Goal: Transaction & Acquisition: Download file/media

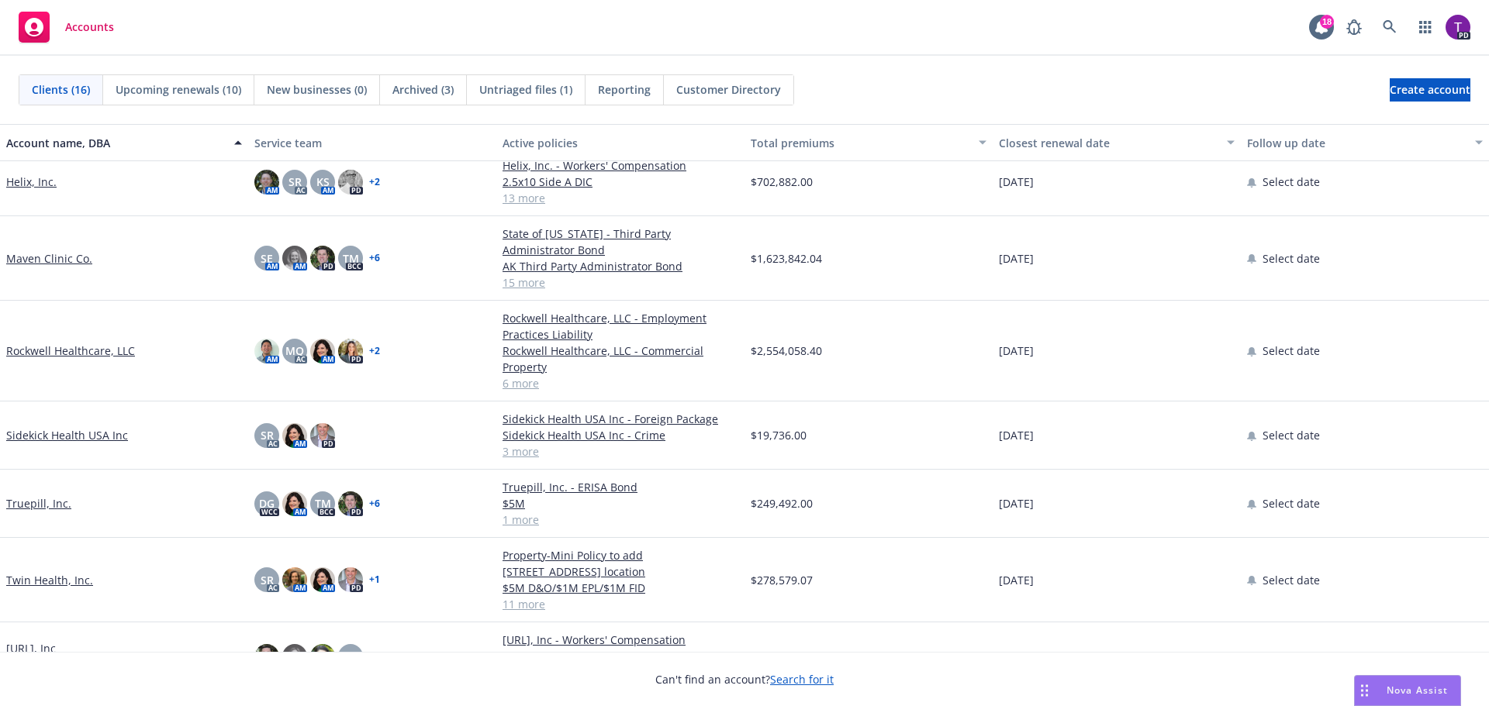
scroll to position [618, 0]
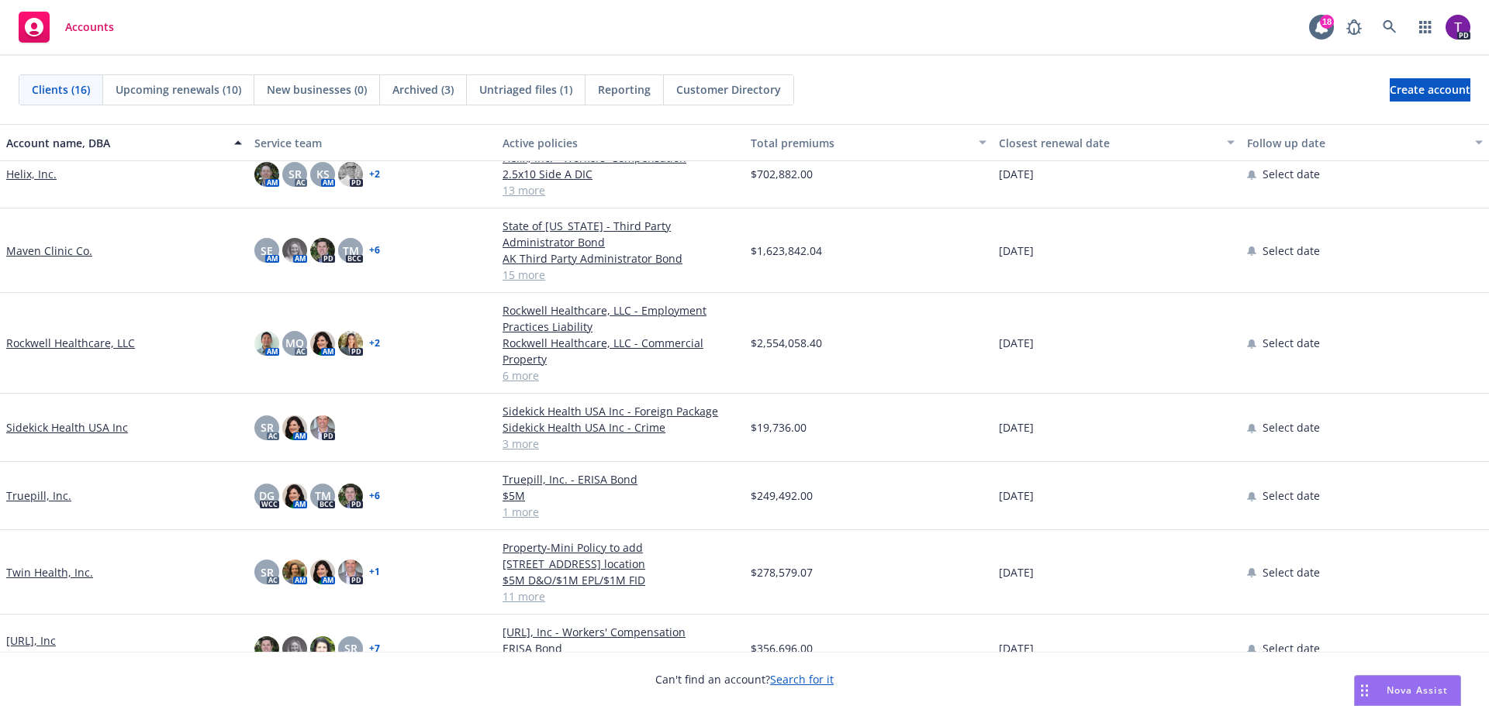
click at [48, 633] on link "Viz.ai, Inc" at bounding box center [31, 641] width 50 height 16
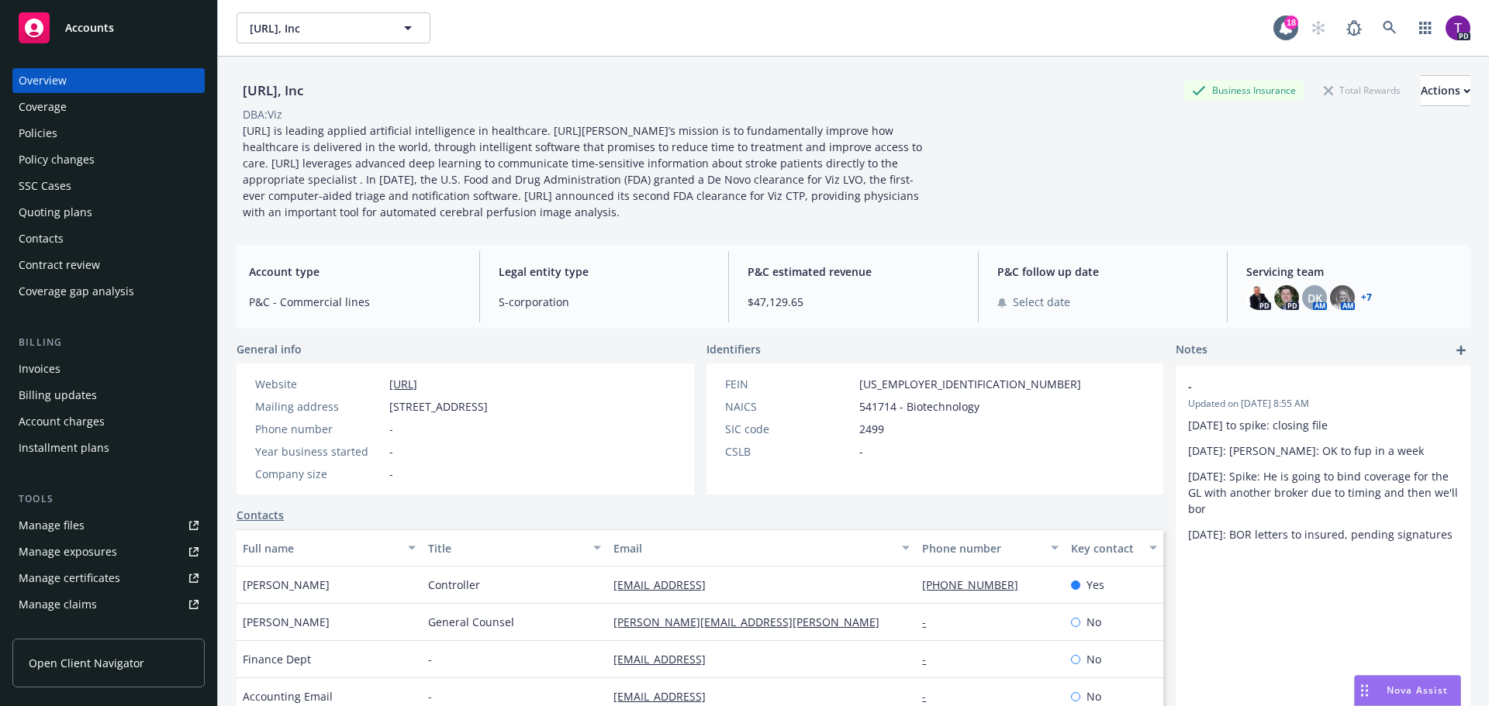
click at [55, 136] on div "Policies" at bounding box center [38, 133] width 39 height 25
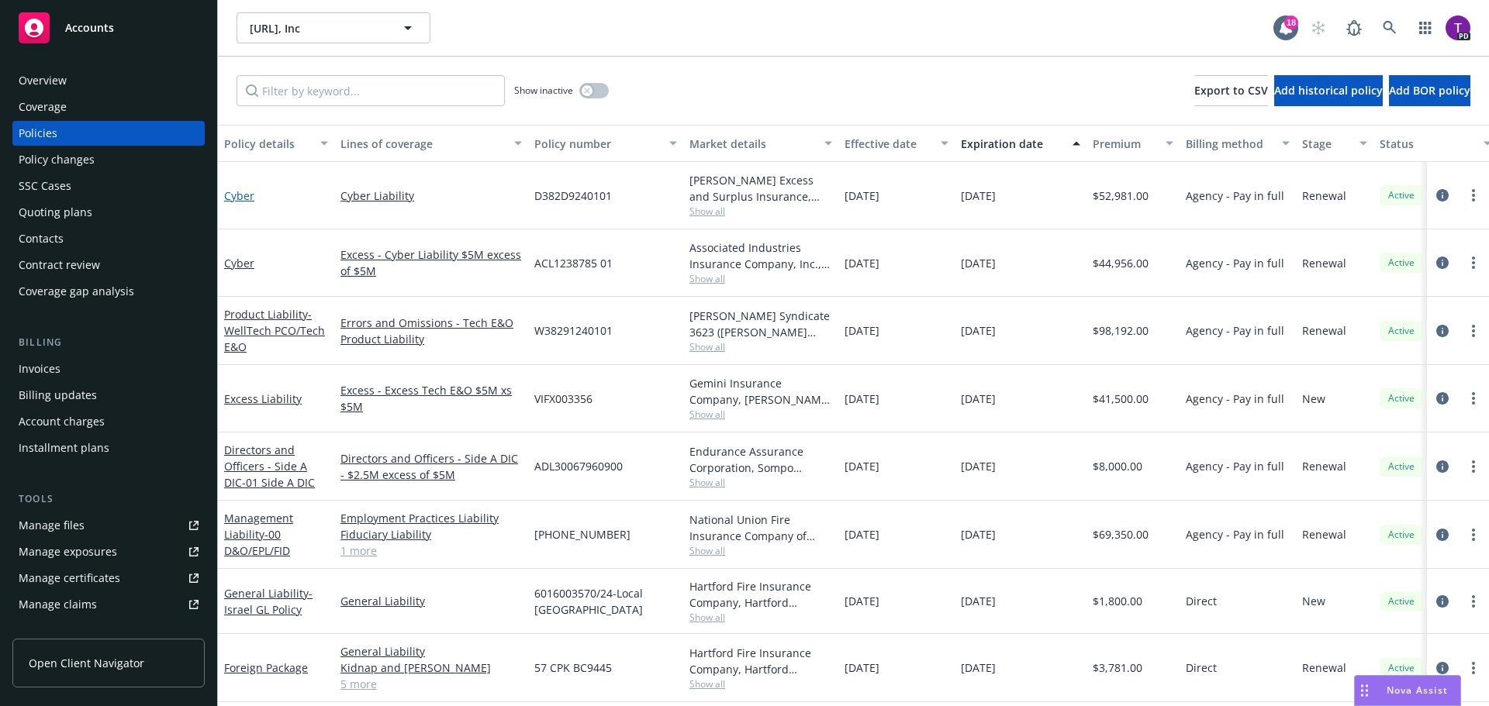
click at [243, 197] on link "Cyber" at bounding box center [239, 195] width 30 height 15
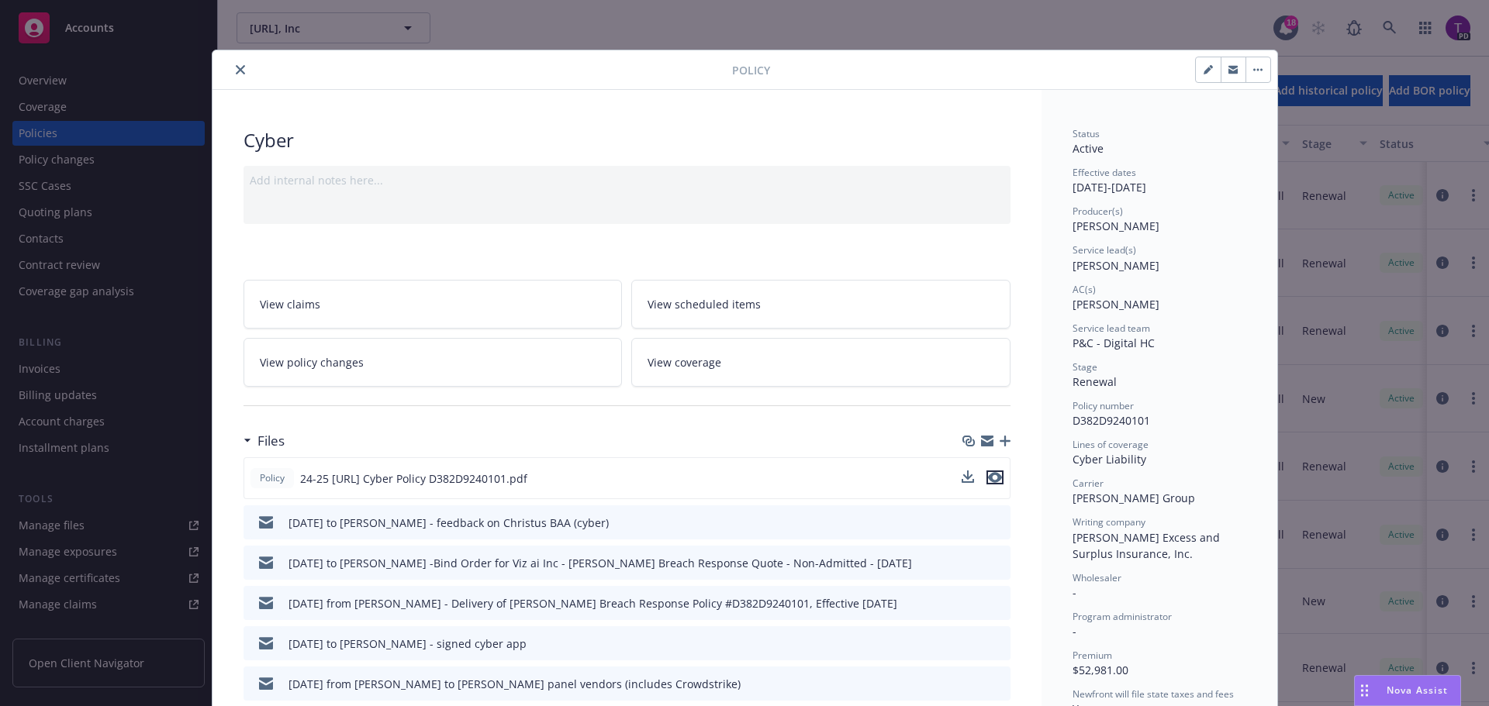
click at [990, 477] on icon "preview file" at bounding box center [995, 477] width 14 height 11
click at [239, 69] on button "close" at bounding box center [240, 69] width 19 height 19
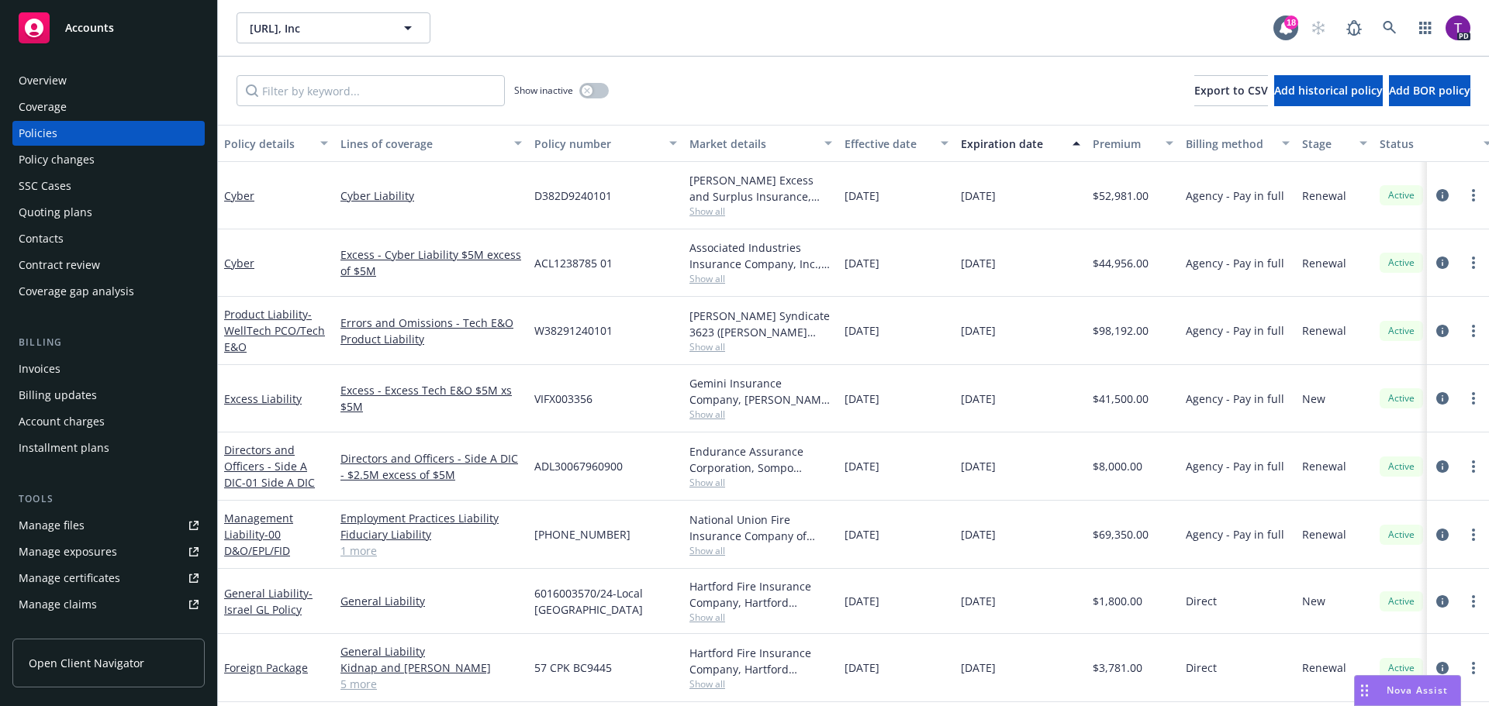
click at [117, 29] on div "Accounts" at bounding box center [109, 27] width 180 height 31
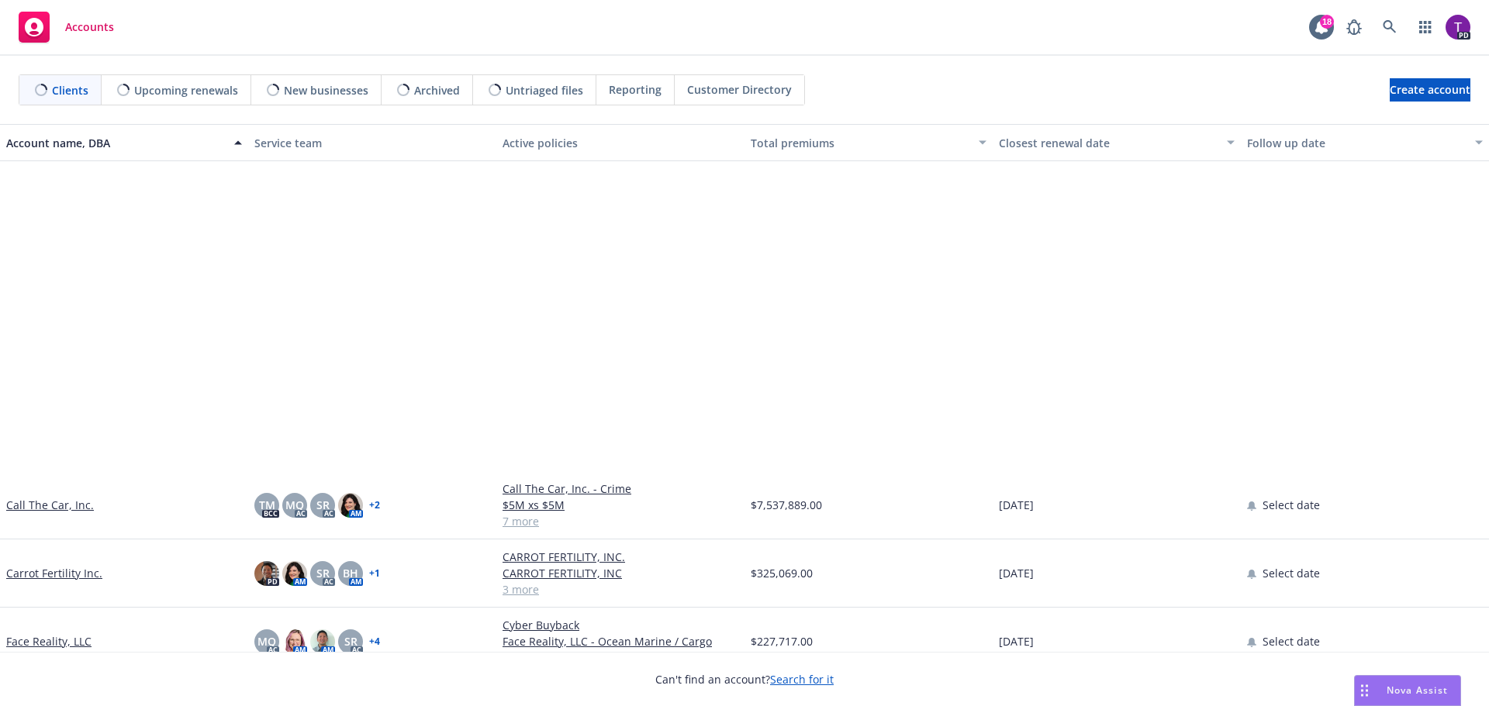
scroll to position [388, 0]
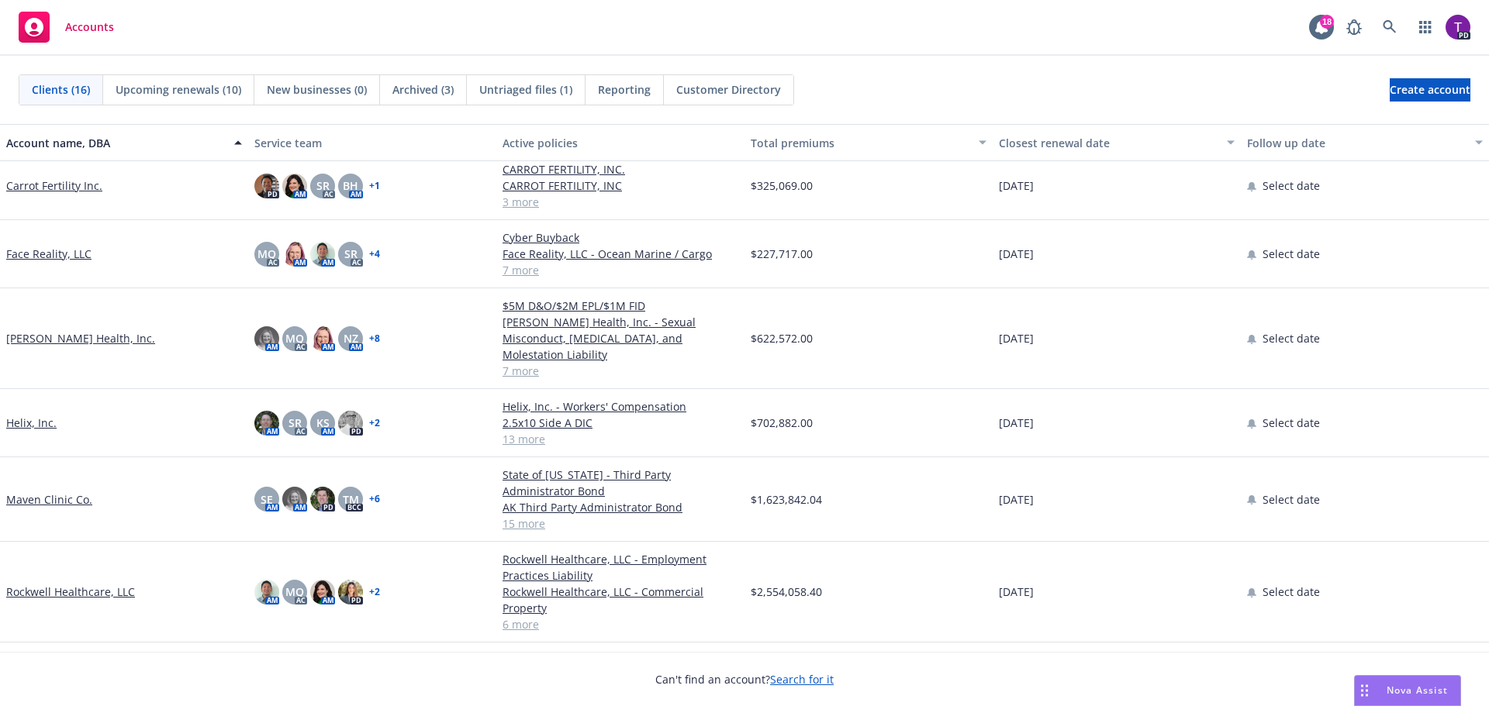
click at [68, 330] on link "Hazel Health, Inc." at bounding box center [80, 338] width 149 height 16
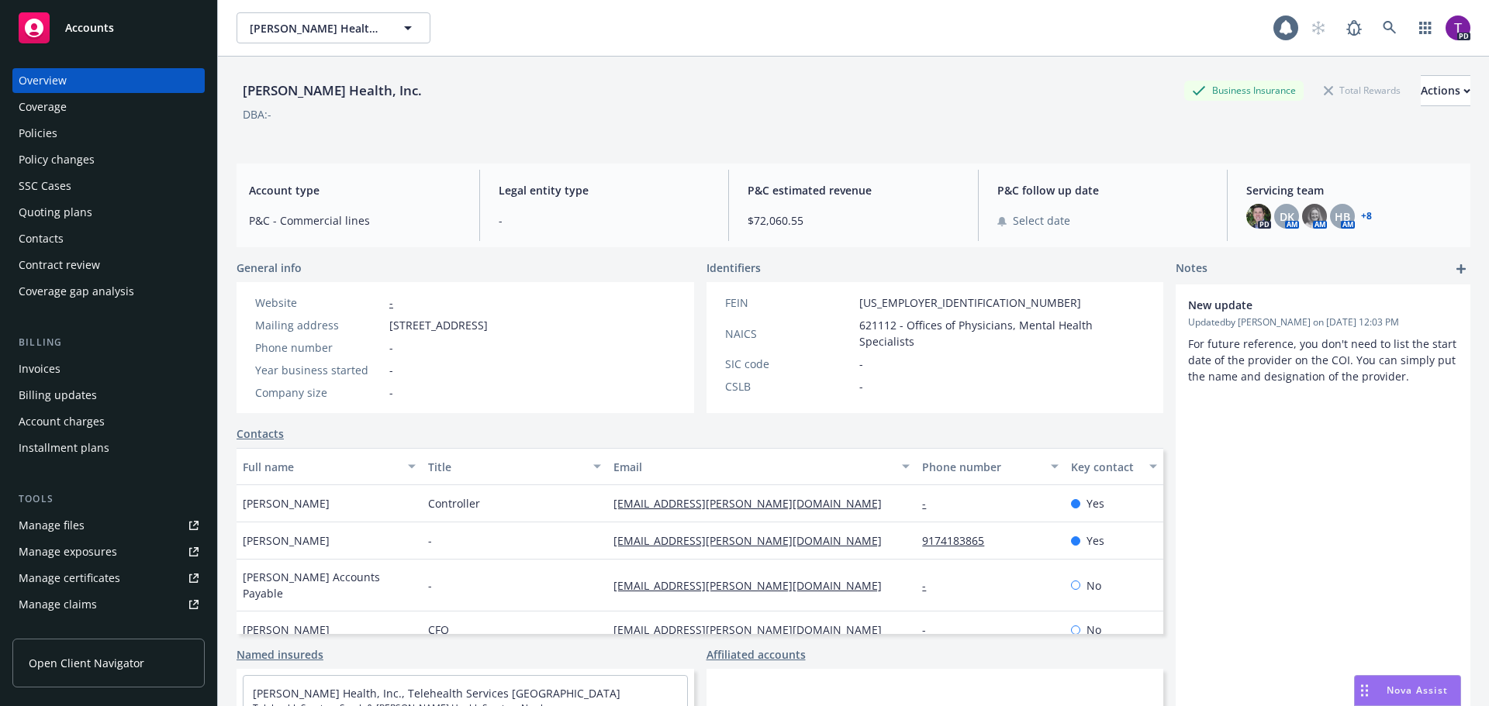
click at [46, 131] on div "Policies" at bounding box center [38, 133] width 39 height 25
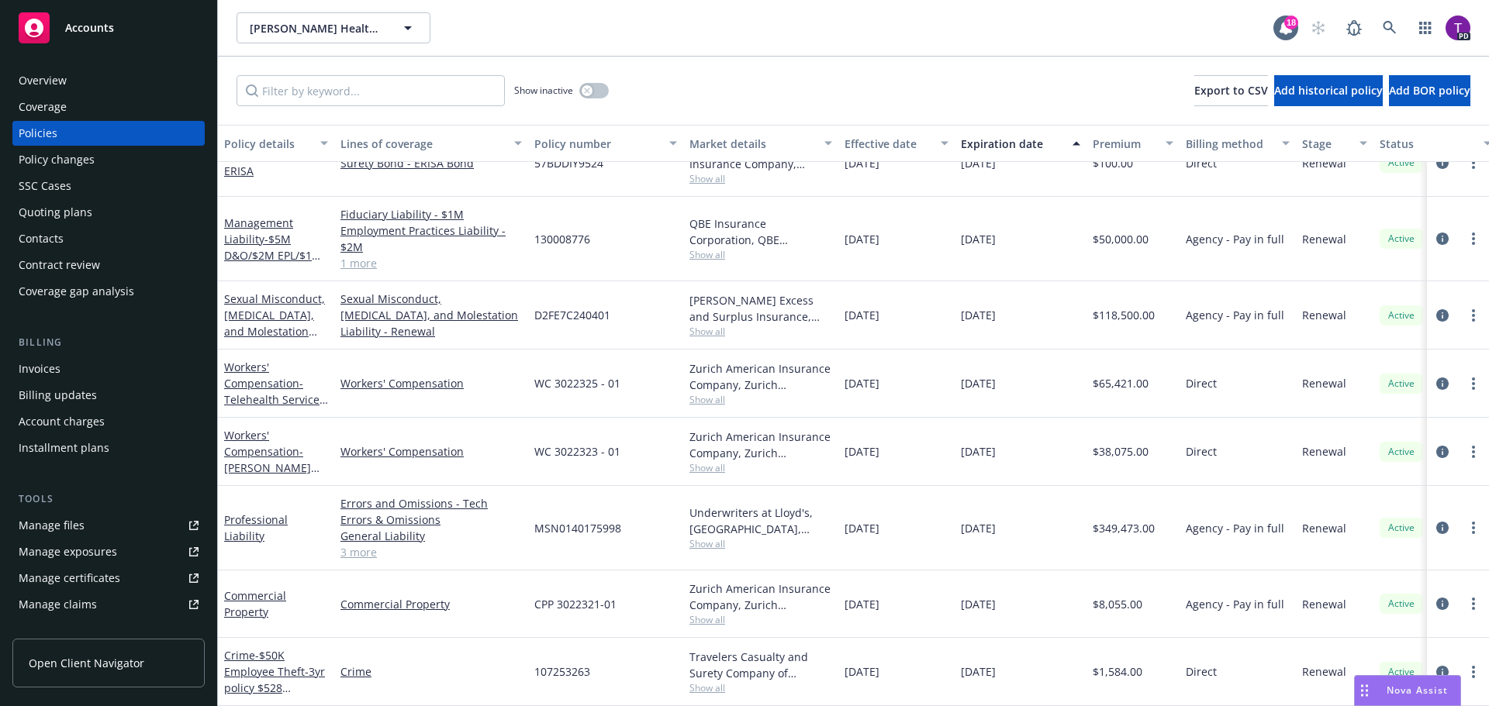
scroll to position [112, 0]
click at [295, 297] on link "Sexual Misconduct, Physical Abuse, and Molestation Liability" at bounding box center [274, 324] width 101 height 64
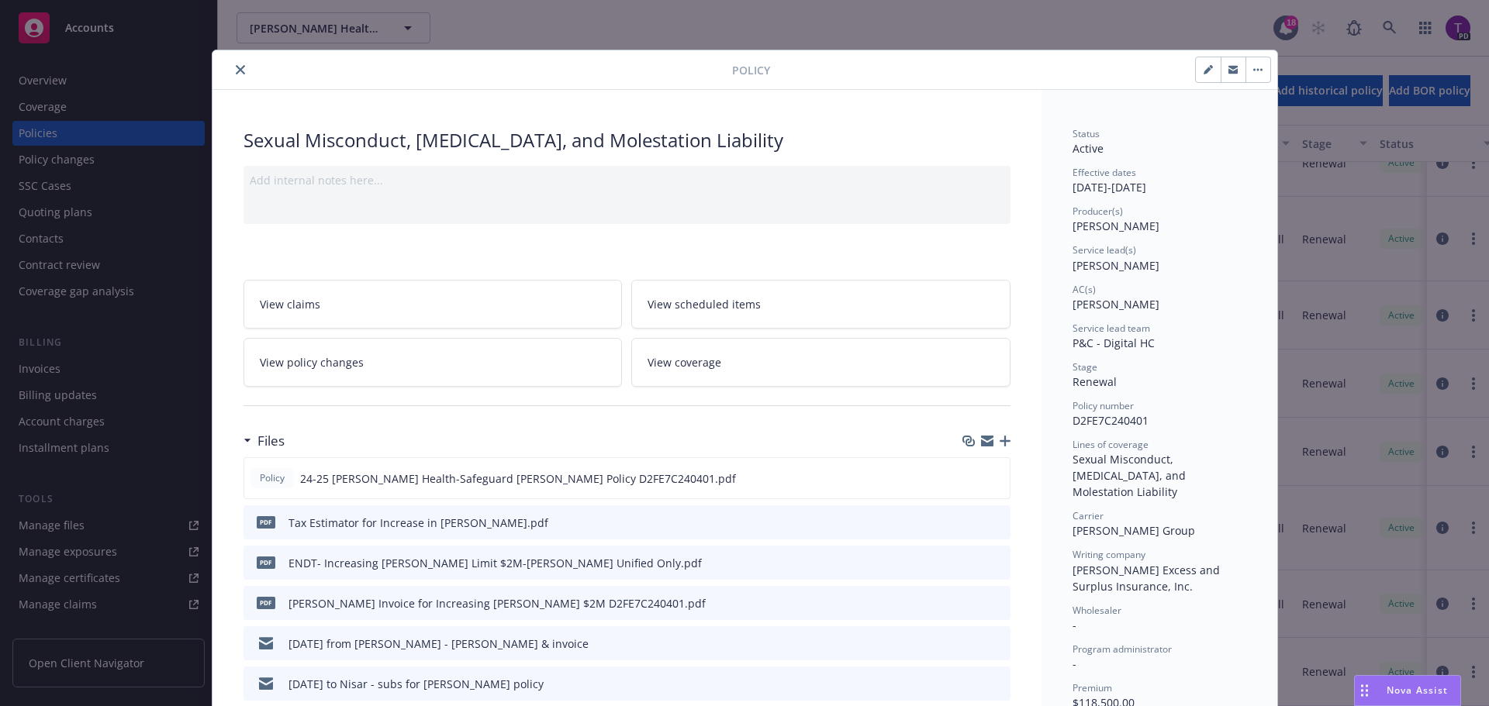
click at [236, 69] on icon "close" at bounding box center [240, 69] width 9 height 9
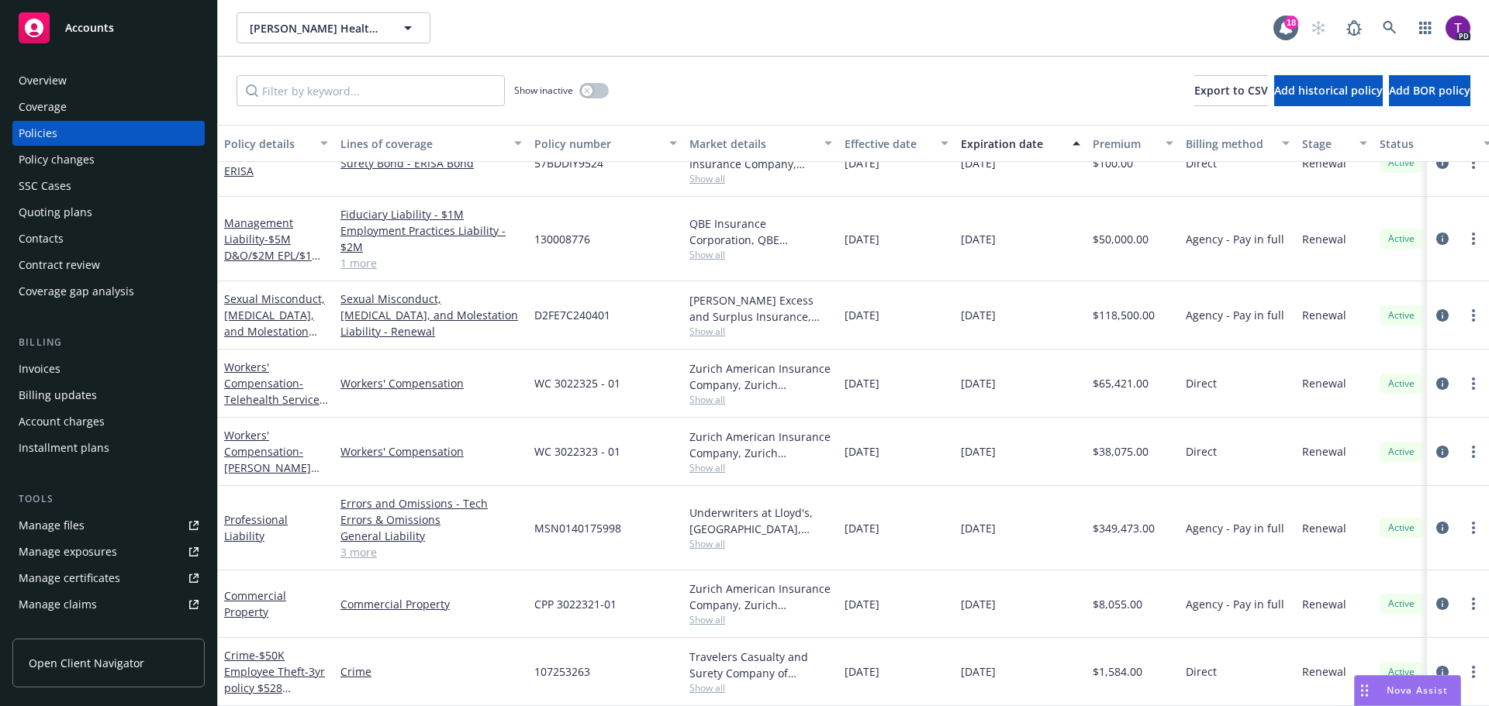
click at [1412, 688] on span "Nova Assist" at bounding box center [1416, 690] width 61 height 13
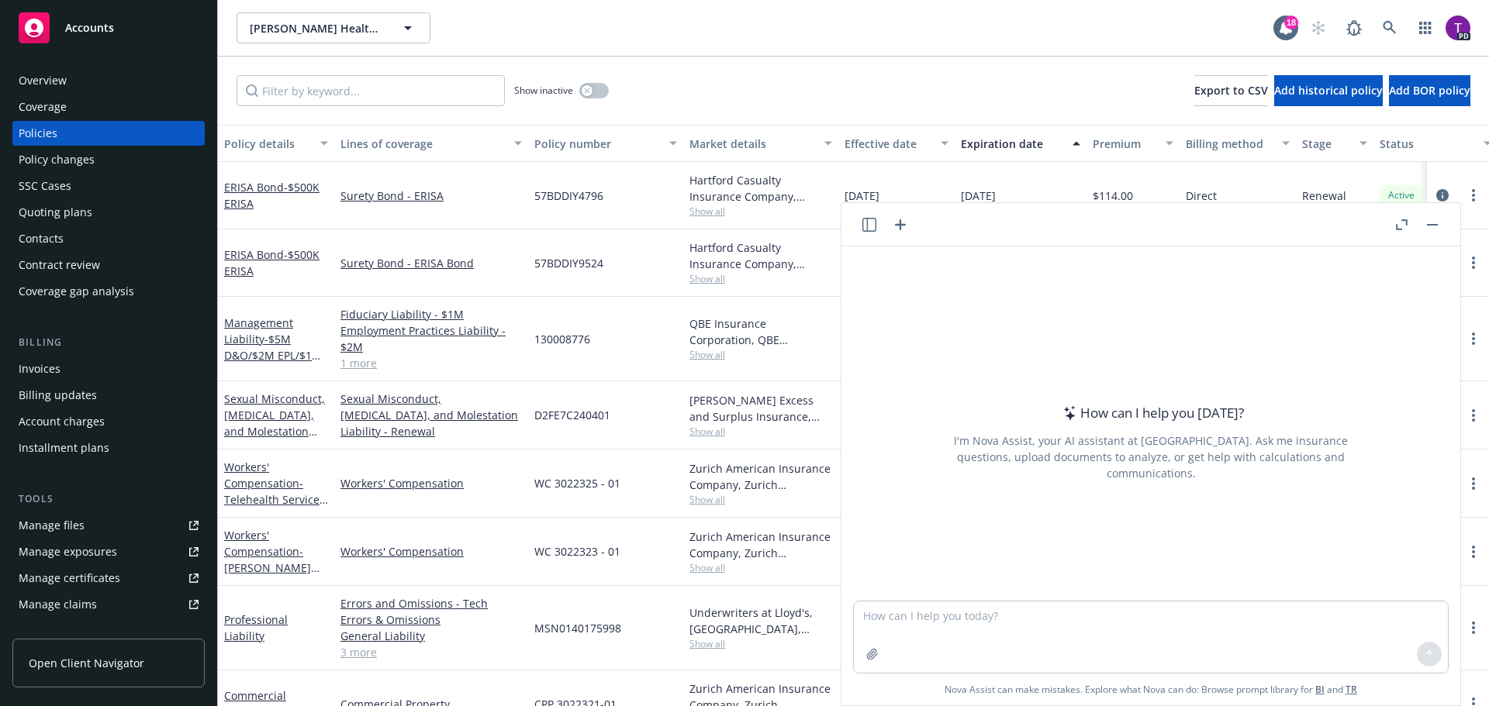
click at [1432, 226] on button "button" at bounding box center [1432, 225] width 19 height 19
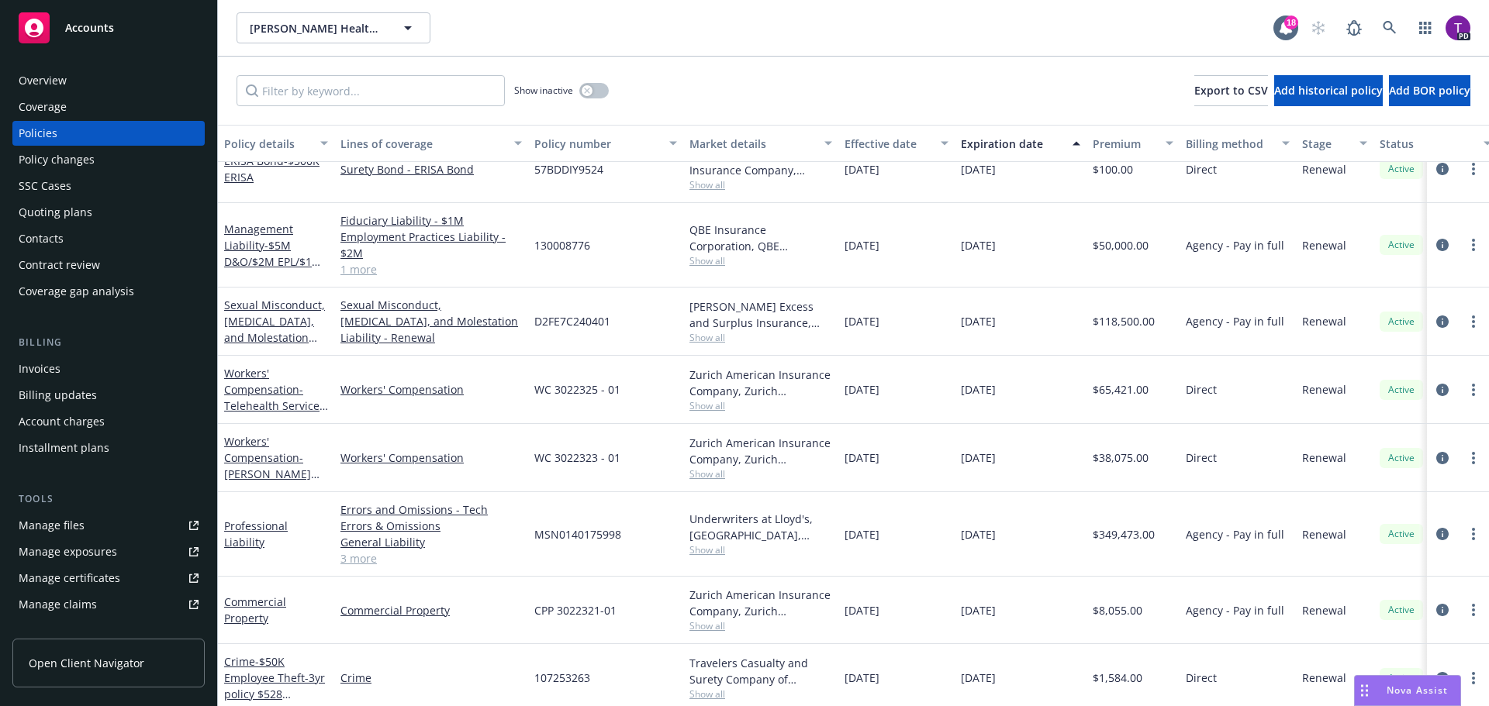
scroll to position [112, 0]
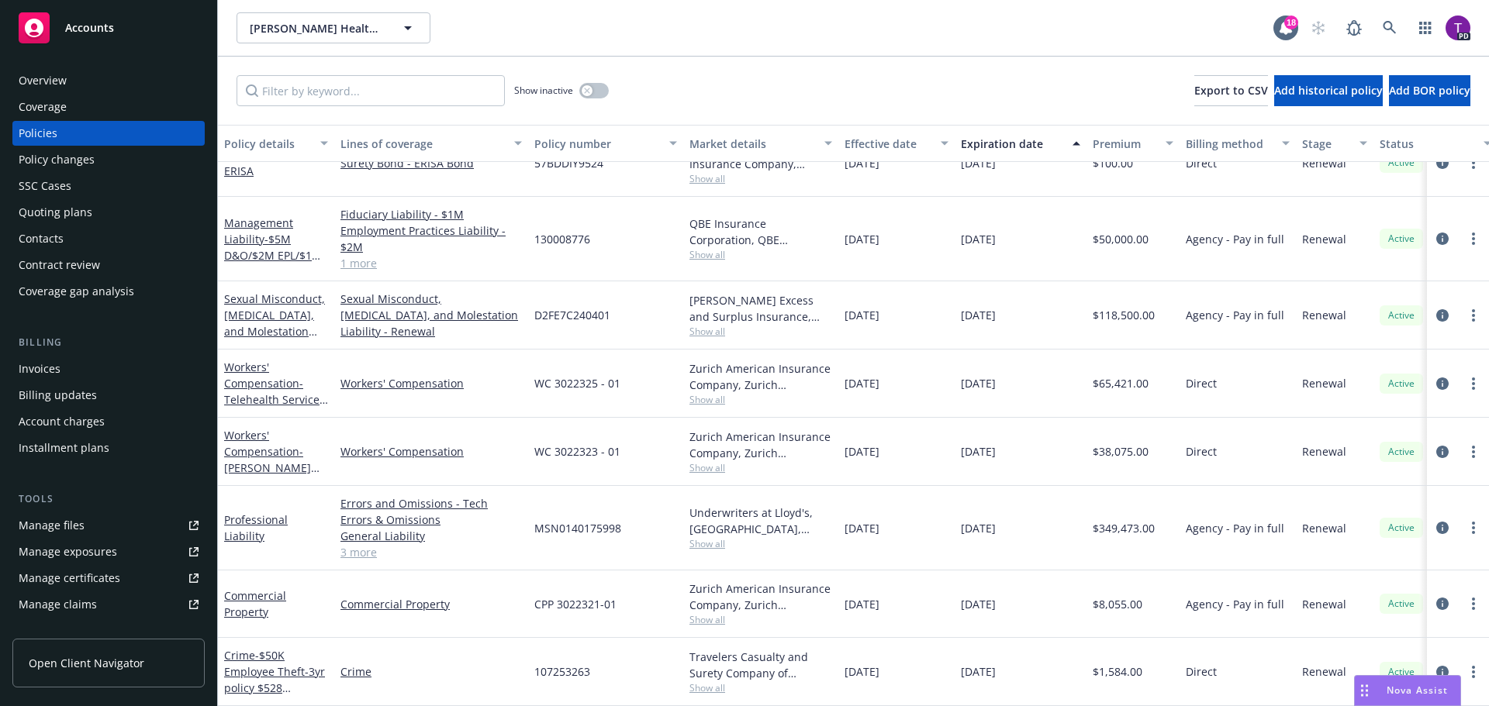
click at [1427, 699] on div "Nova Assist" at bounding box center [1407, 690] width 105 height 29
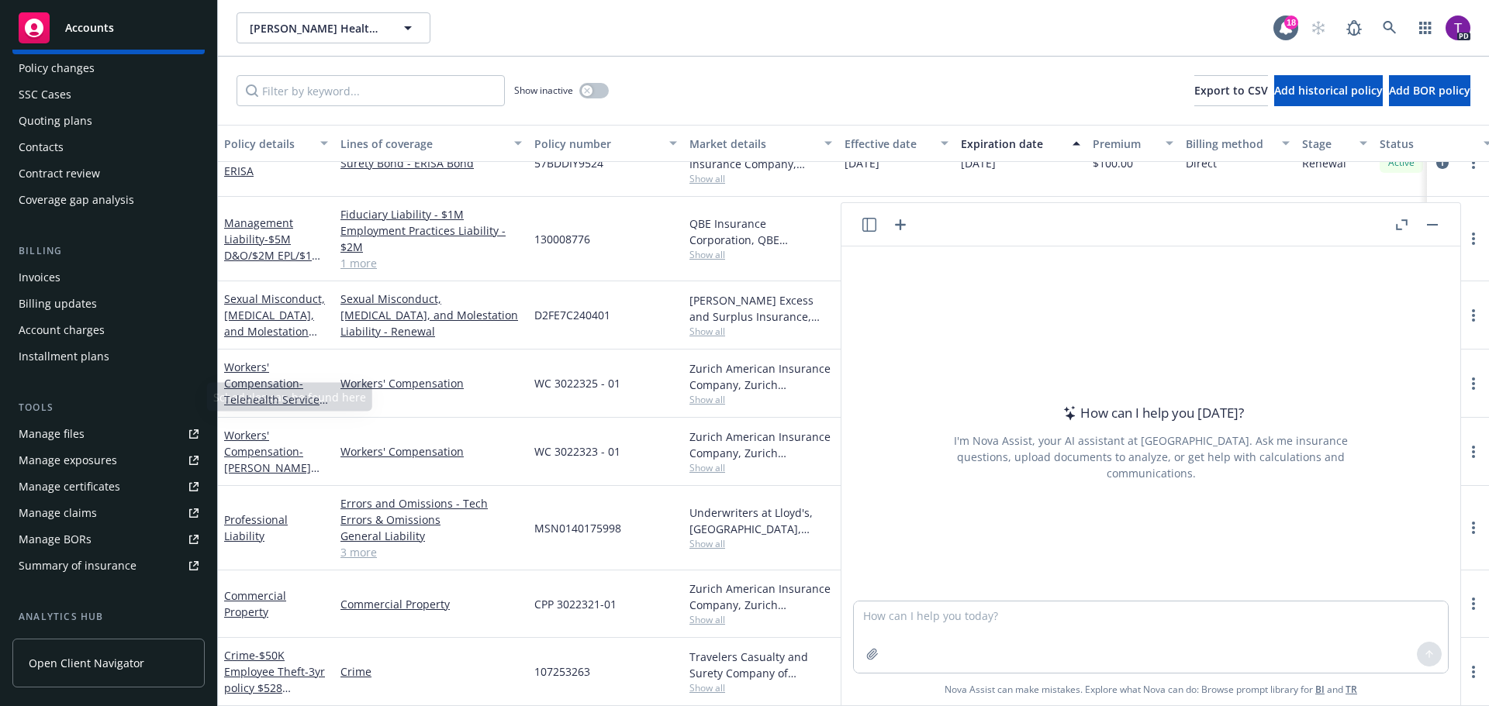
scroll to position [155, 0]
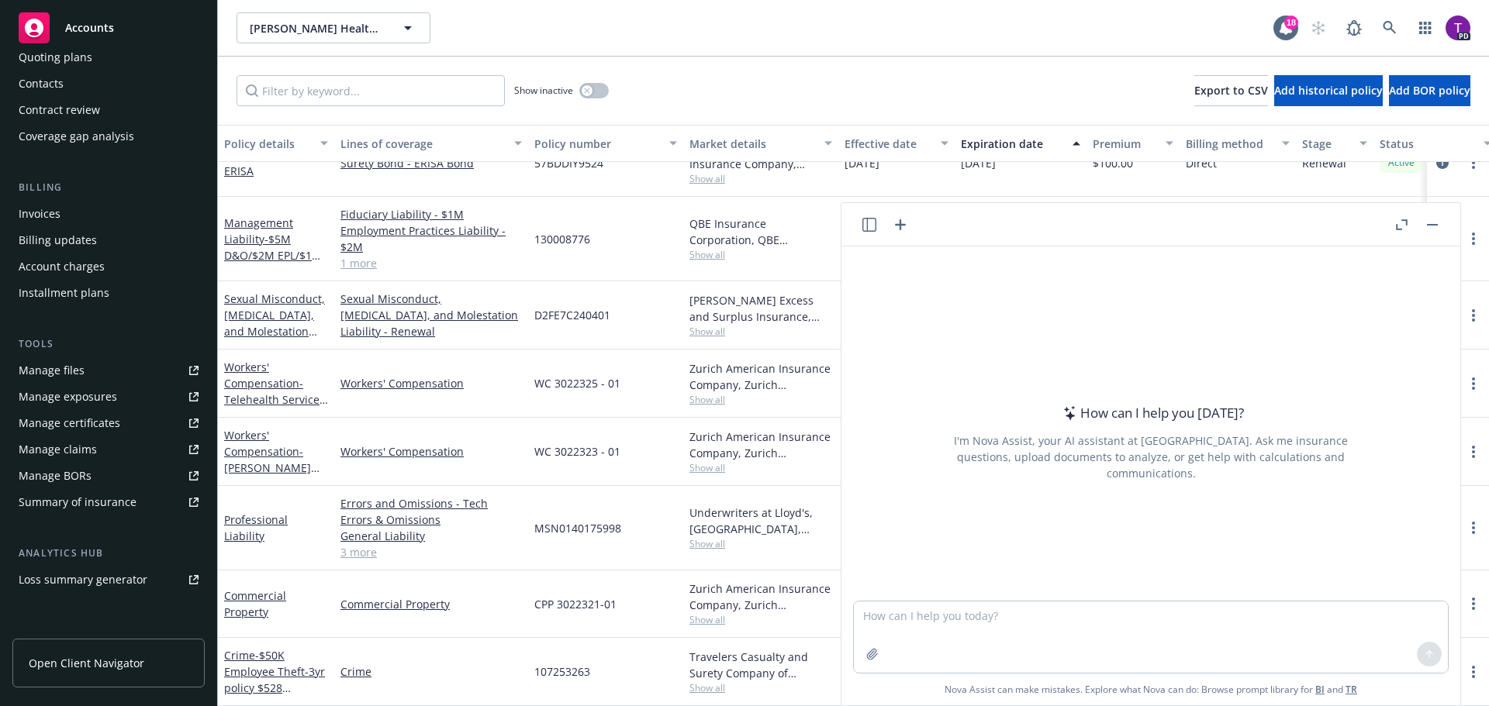
click at [83, 365] on link "Manage files" at bounding box center [108, 370] width 192 height 25
click at [116, 37] on div "Accounts" at bounding box center [109, 27] width 180 height 31
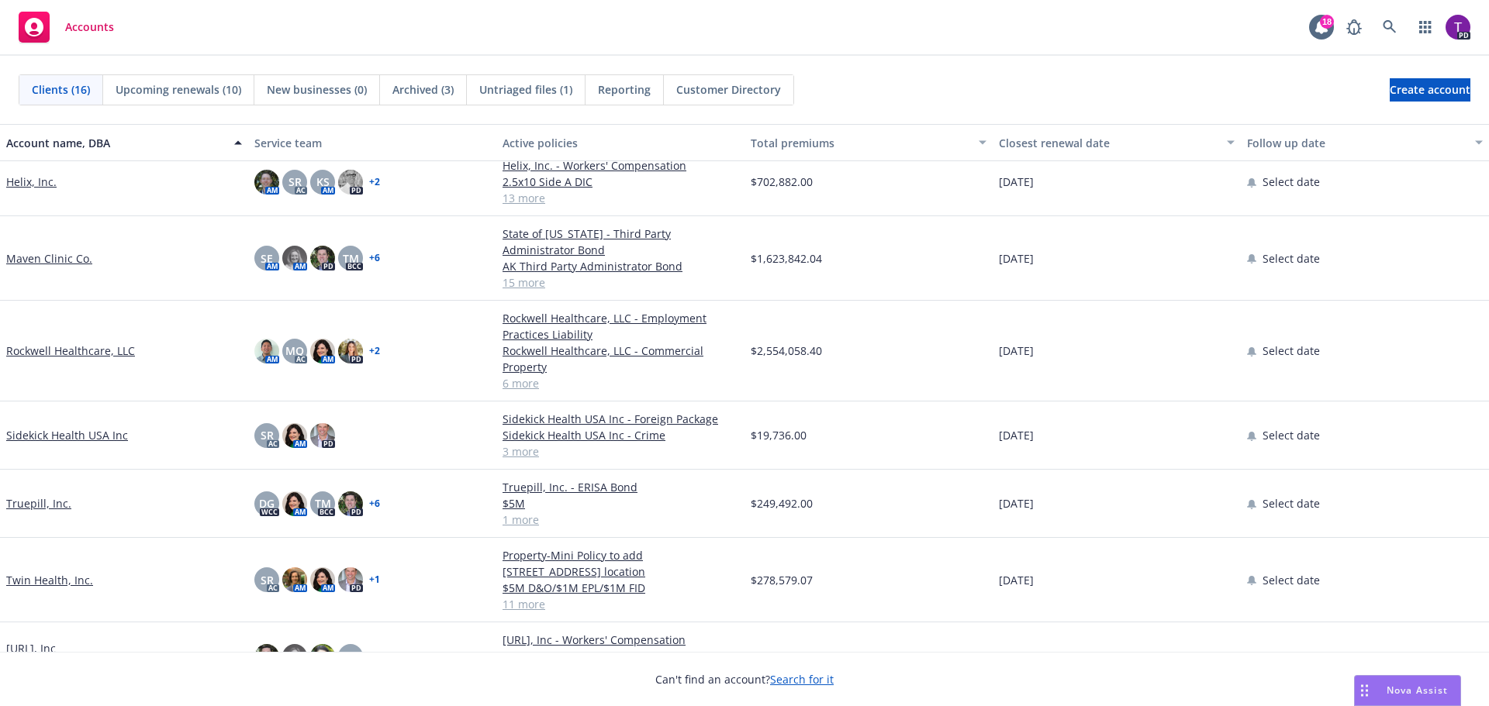
scroll to position [610, 0]
click at [25, 640] on link "[URL], Inc" at bounding box center [31, 648] width 50 height 16
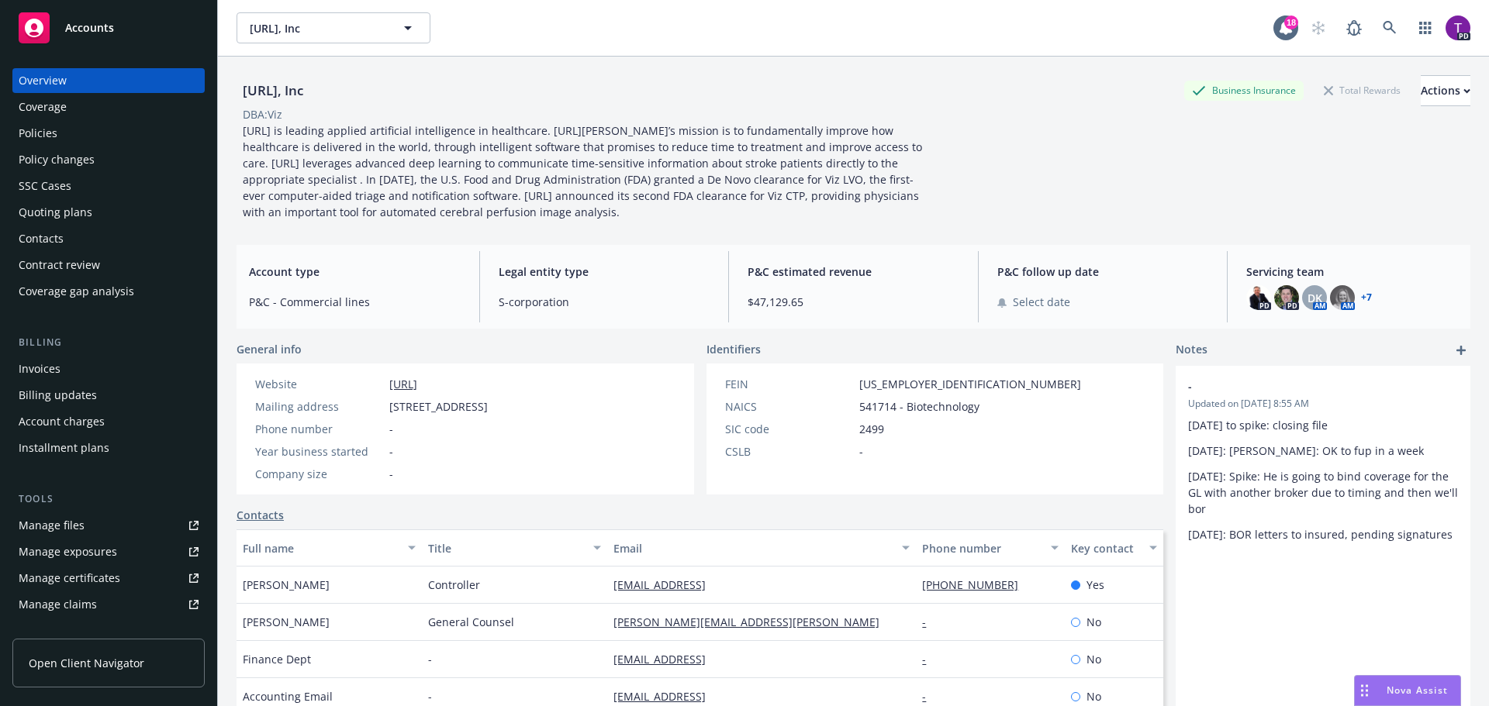
click at [88, 533] on link "Manage files" at bounding box center [108, 525] width 192 height 25
click at [98, 22] on span "Accounts" at bounding box center [89, 28] width 49 height 12
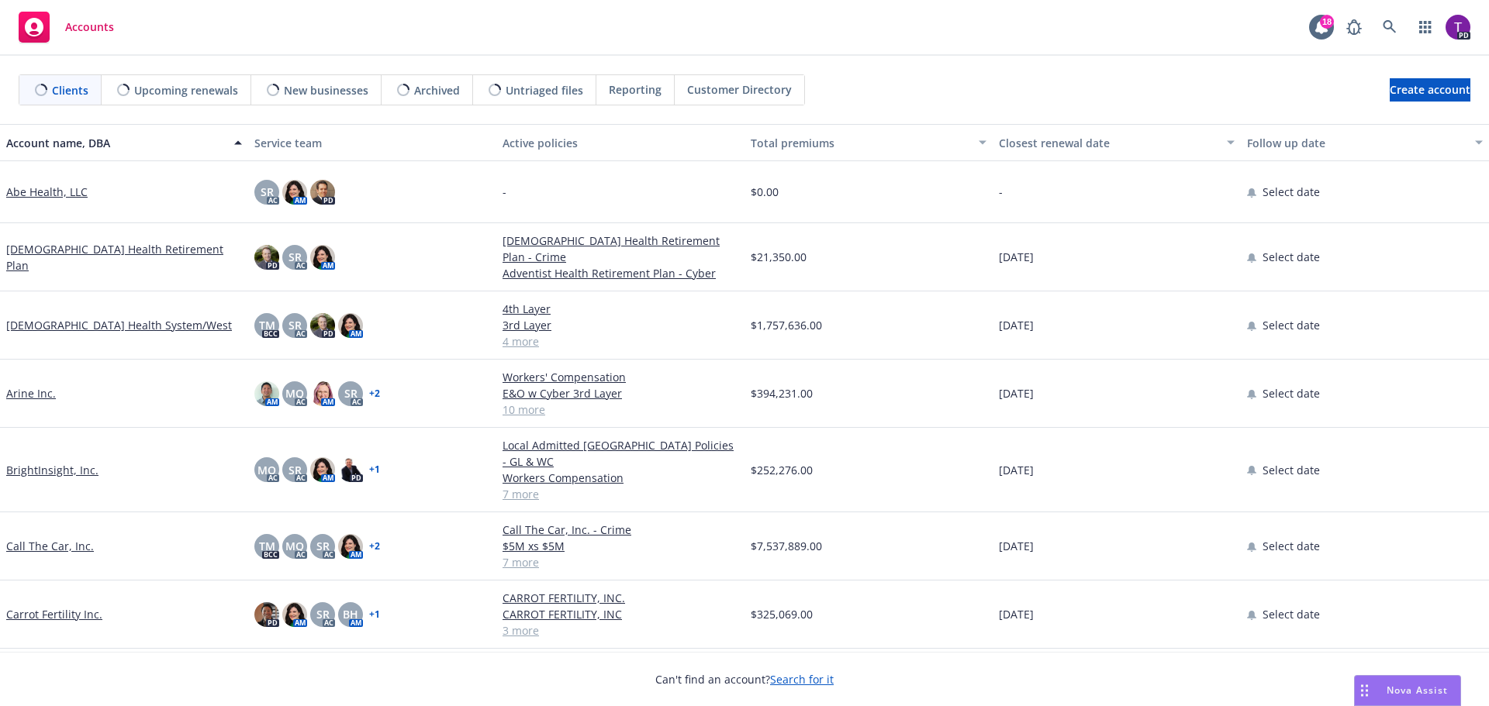
scroll to position [388, 0]
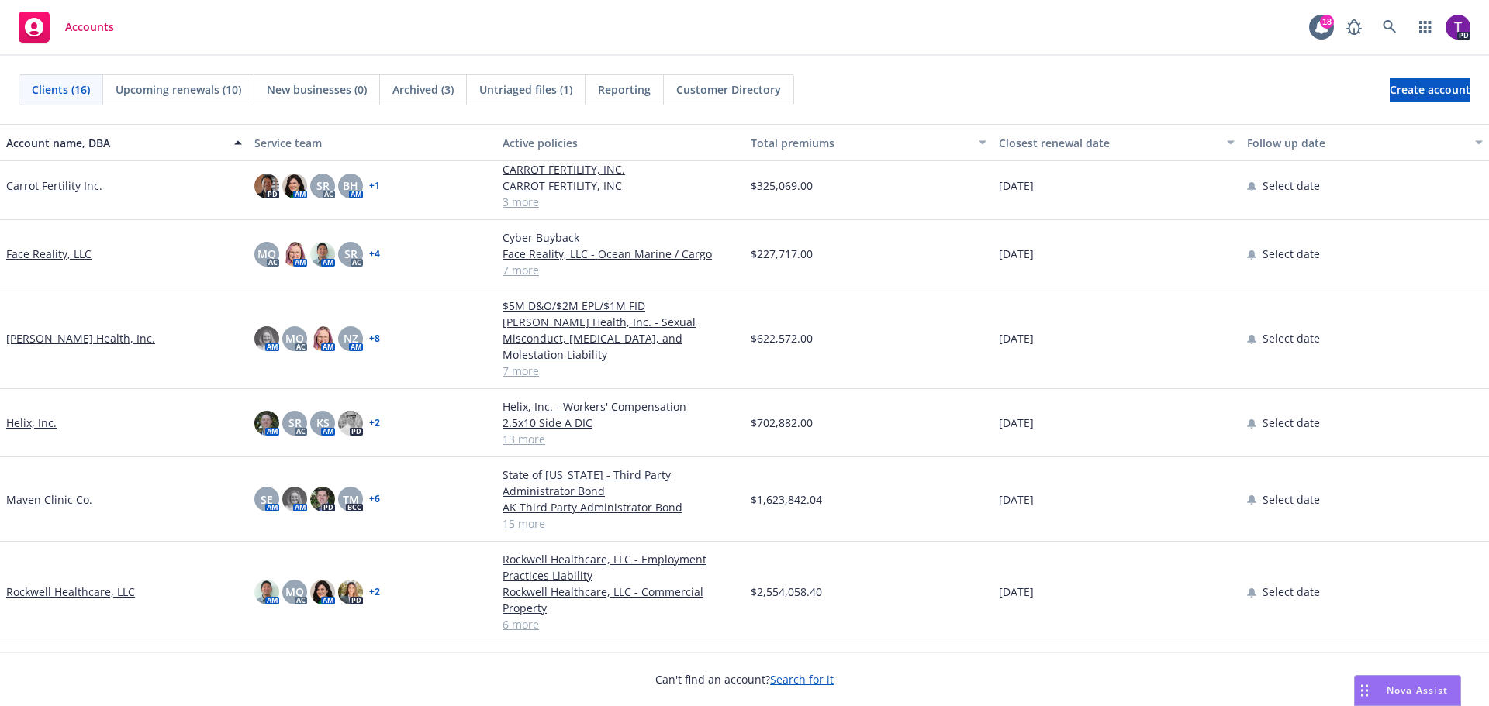
click at [67, 331] on link "Hazel Health, Inc." at bounding box center [80, 338] width 149 height 16
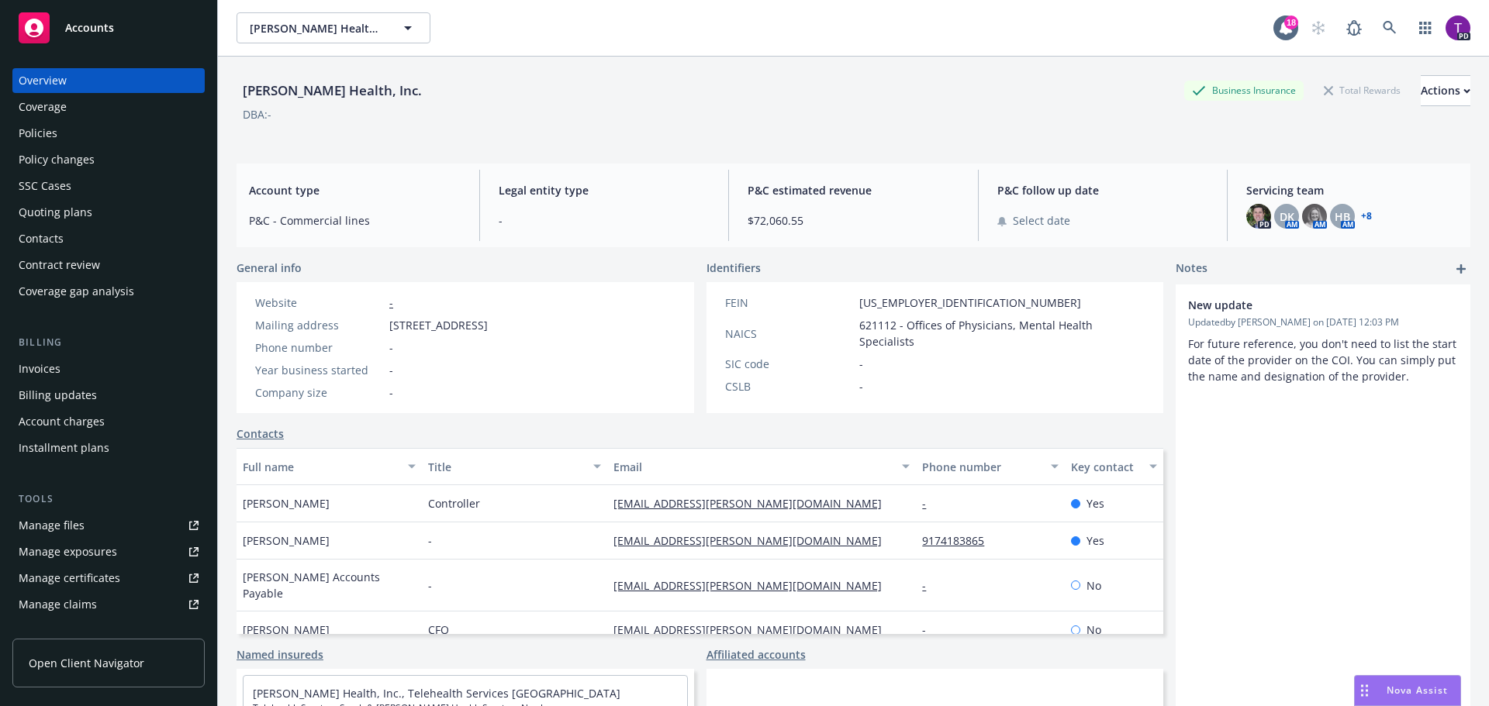
click at [107, 143] on div "Policies" at bounding box center [109, 133] width 180 height 25
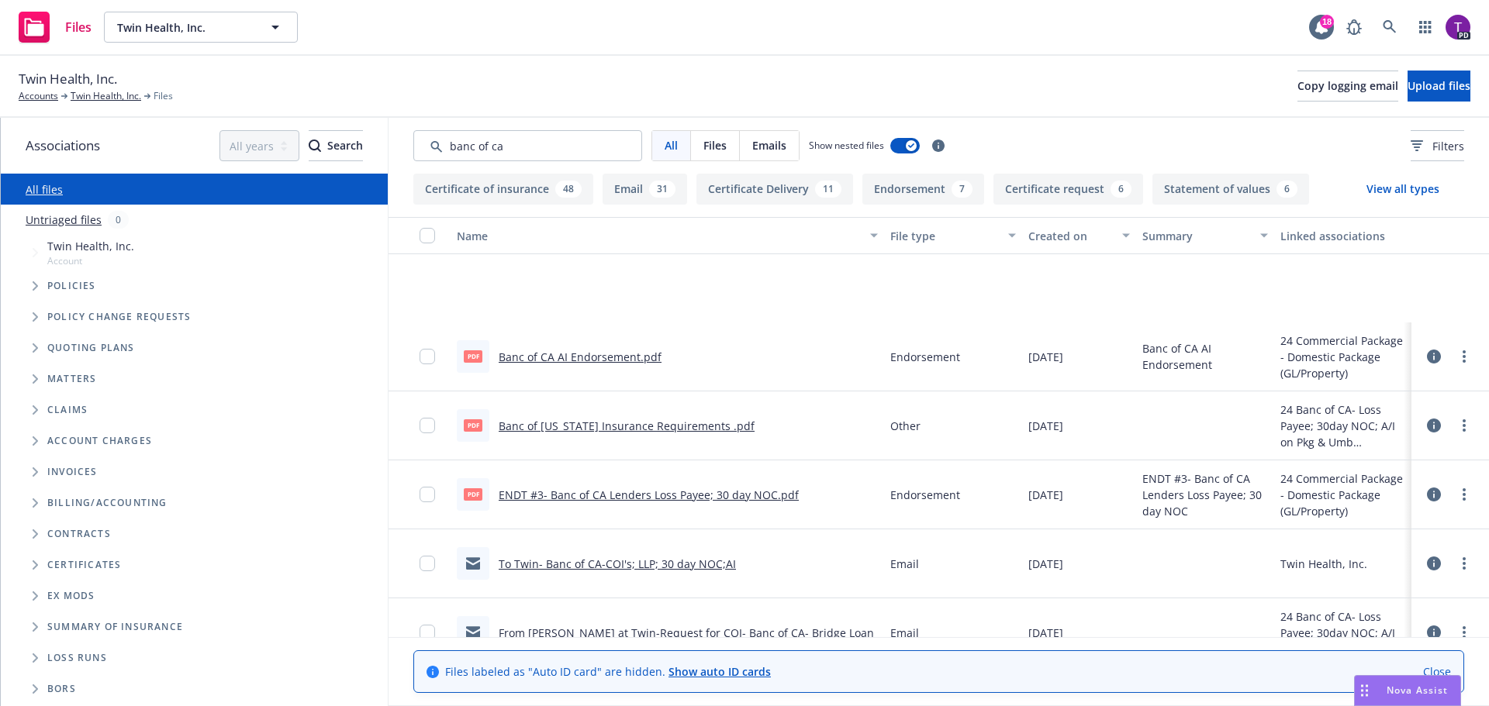
scroll to position [420, 0]
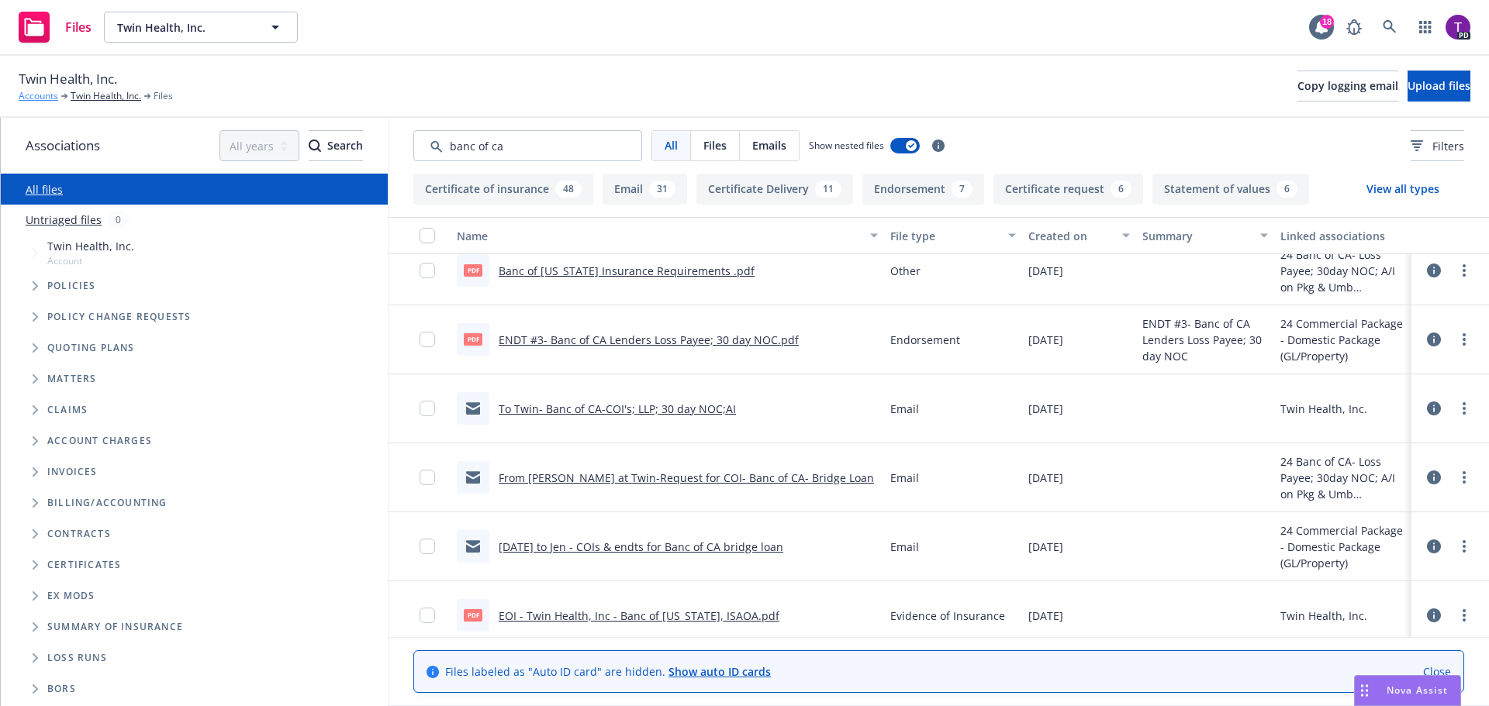
click at [34, 97] on link "Accounts" at bounding box center [39, 96] width 40 height 14
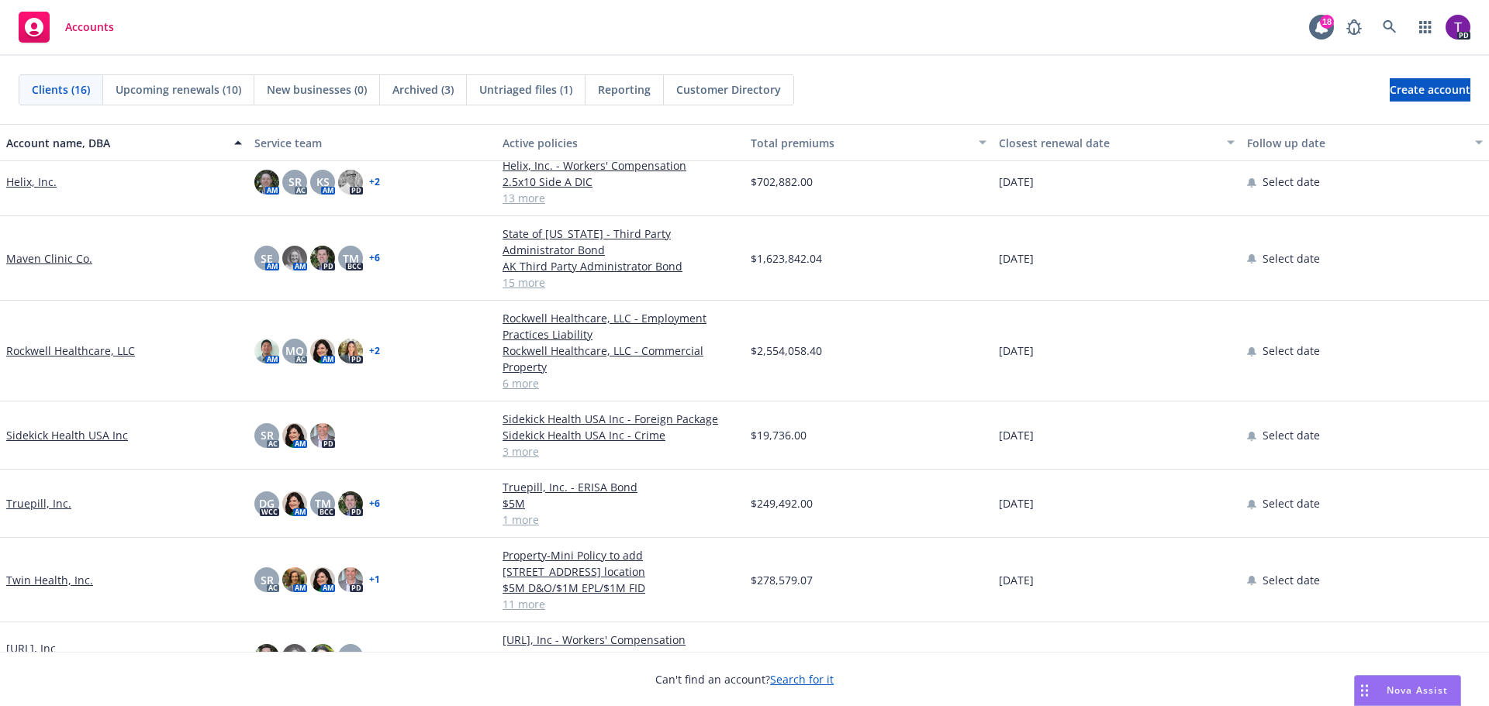
scroll to position [617, 0]
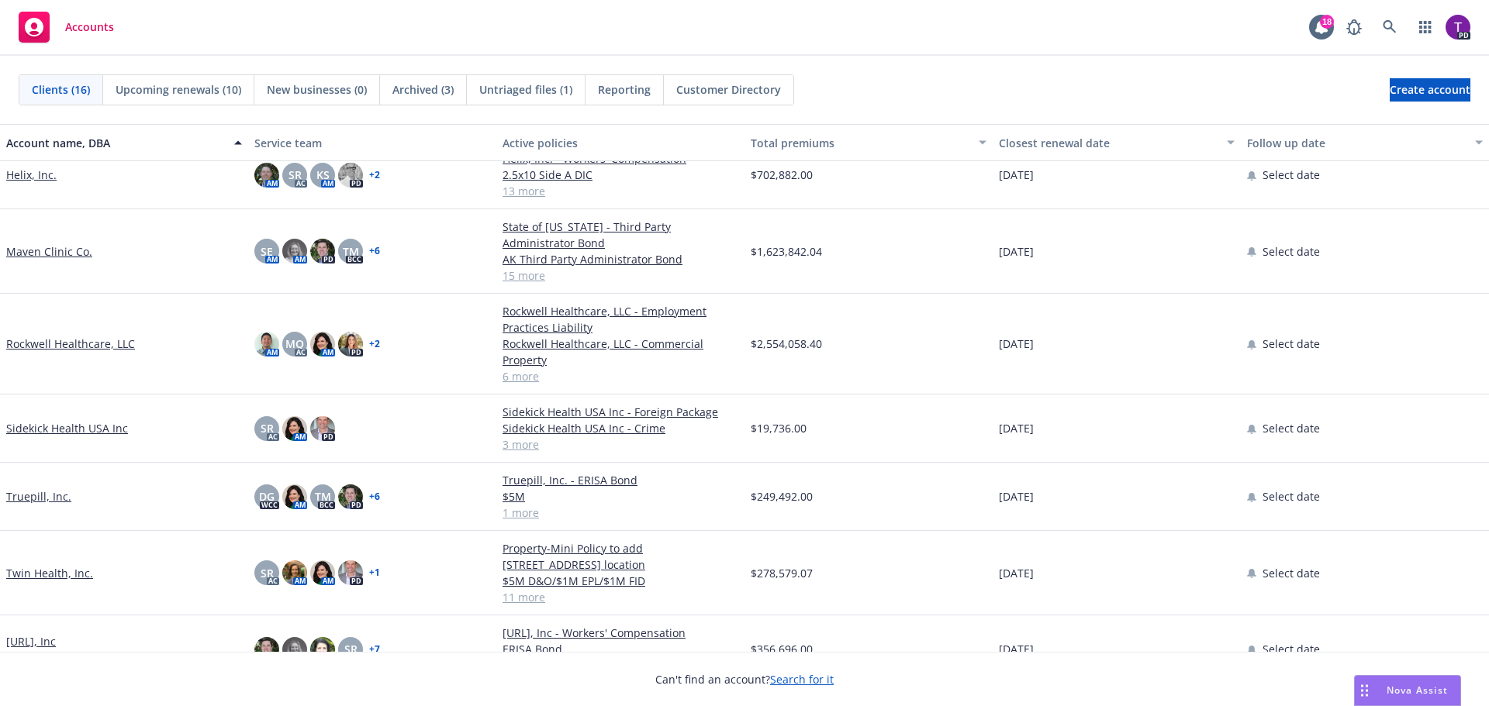
click at [39, 633] on link "Viz.ai, Inc" at bounding box center [31, 641] width 50 height 16
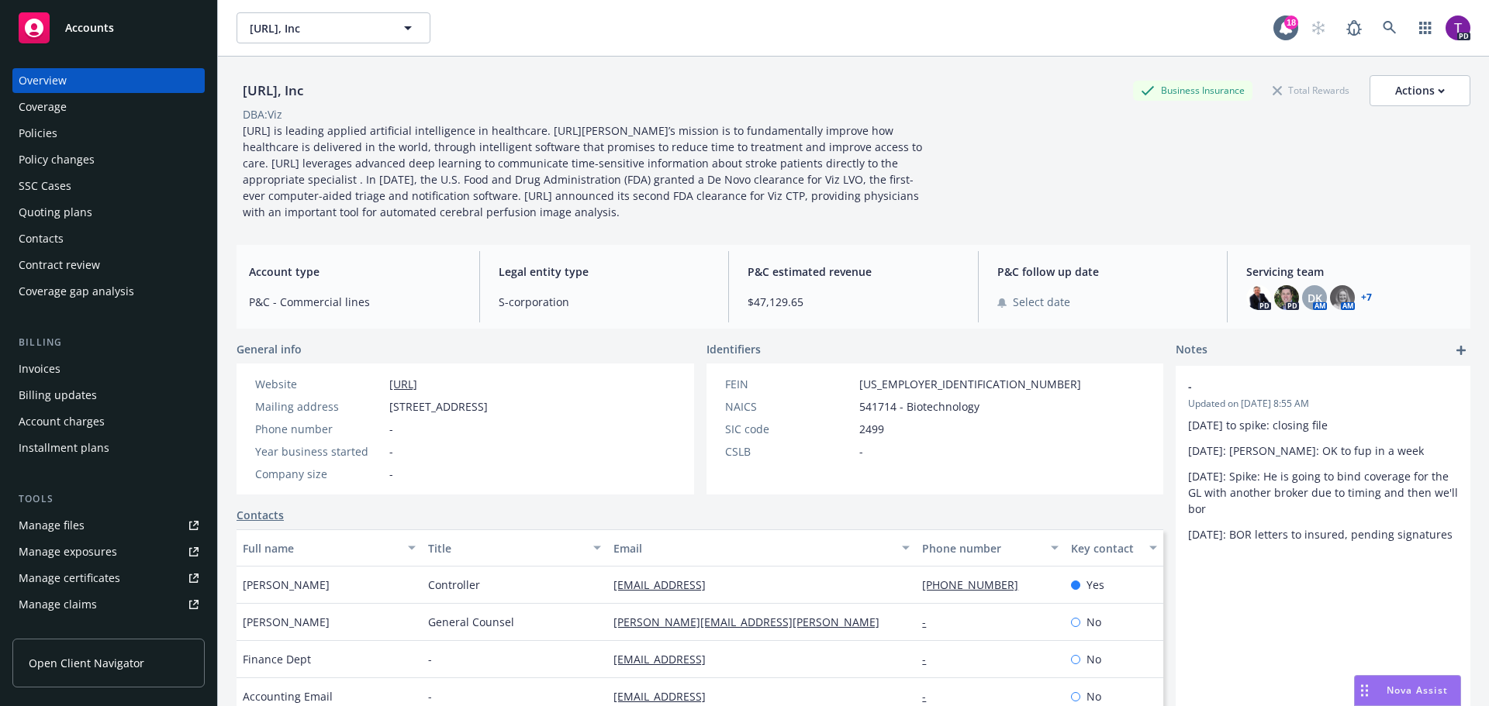
click at [68, 133] on div "Policies" at bounding box center [109, 133] width 180 height 25
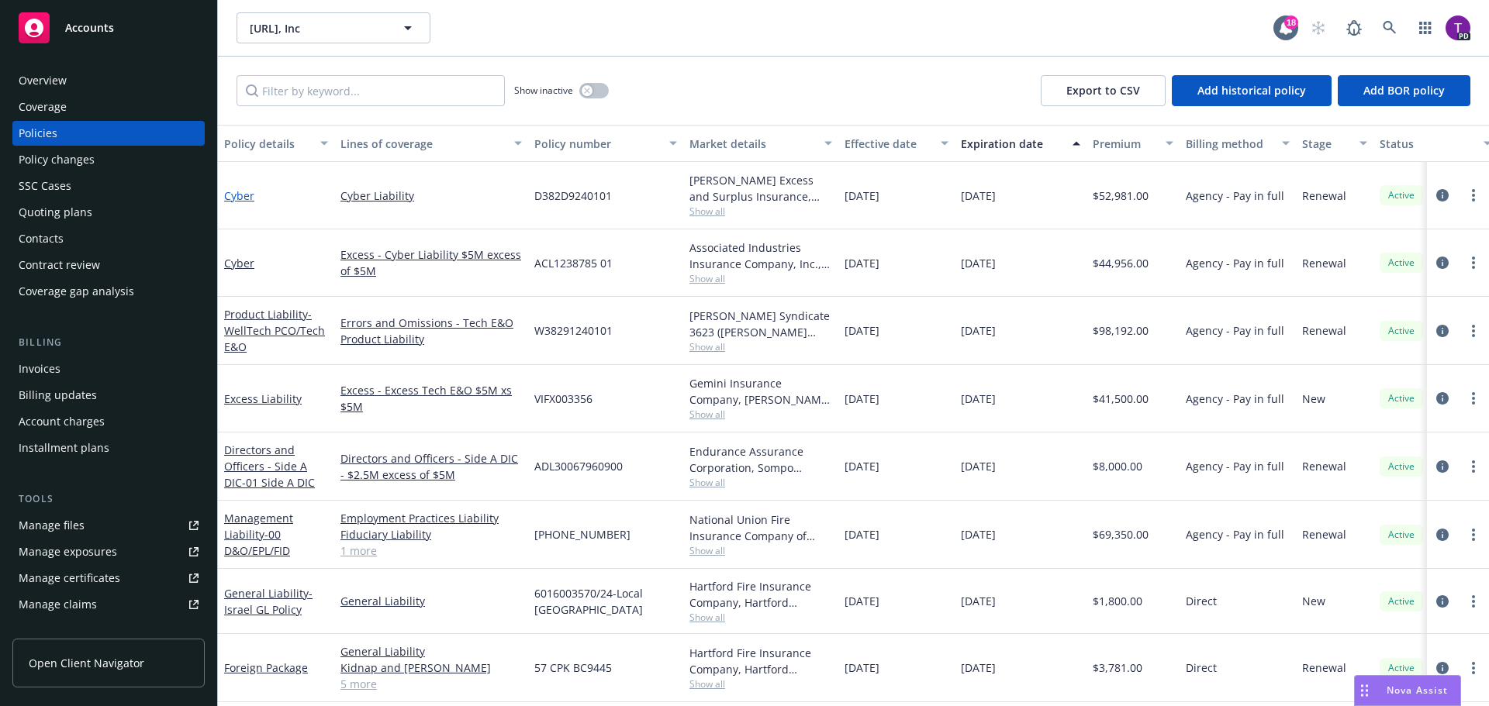
click at [234, 197] on link "Cyber" at bounding box center [239, 195] width 30 height 15
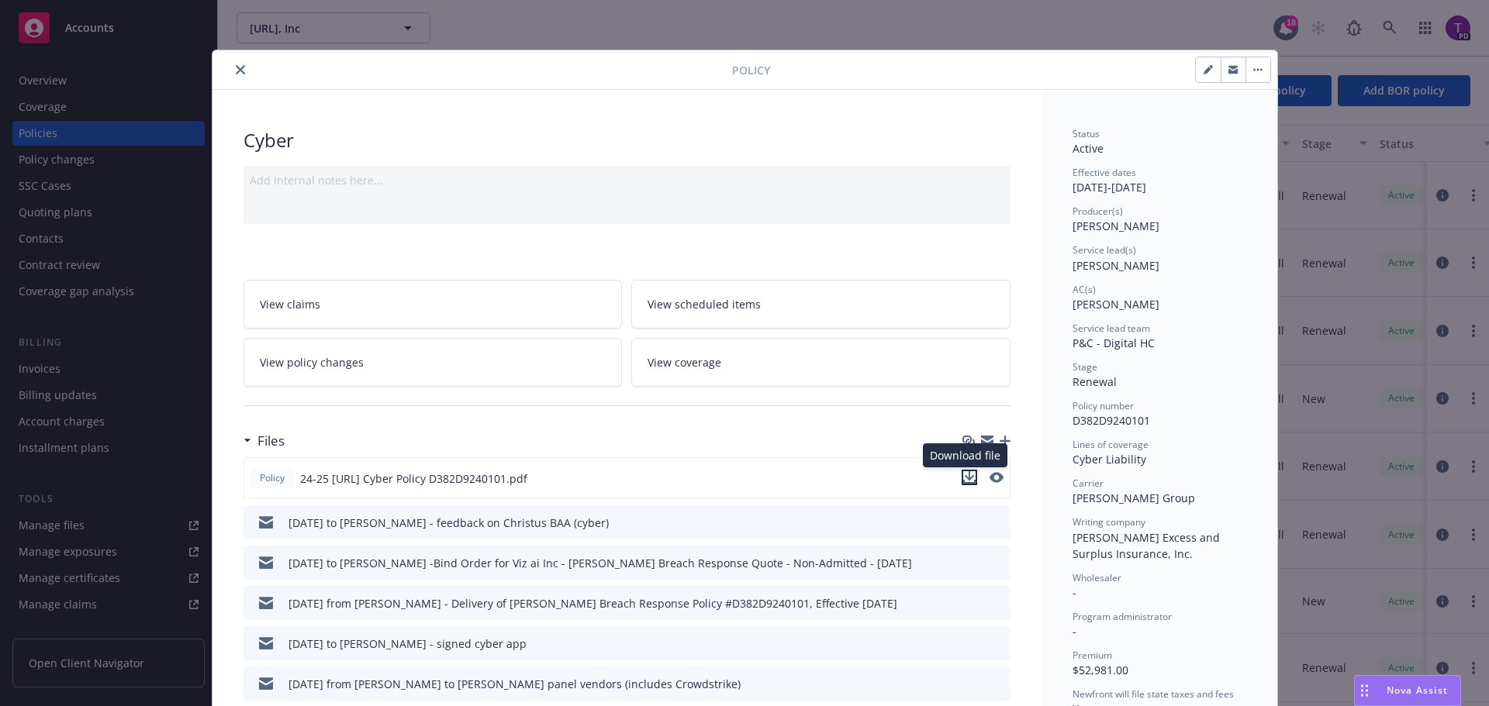
click at [965, 474] on icon "download file" at bounding box center [969, 477] width 12 height 12
click at [1432, 698] on div "Nova Assist" at bounding box center [1407, 690] width 105 height 29
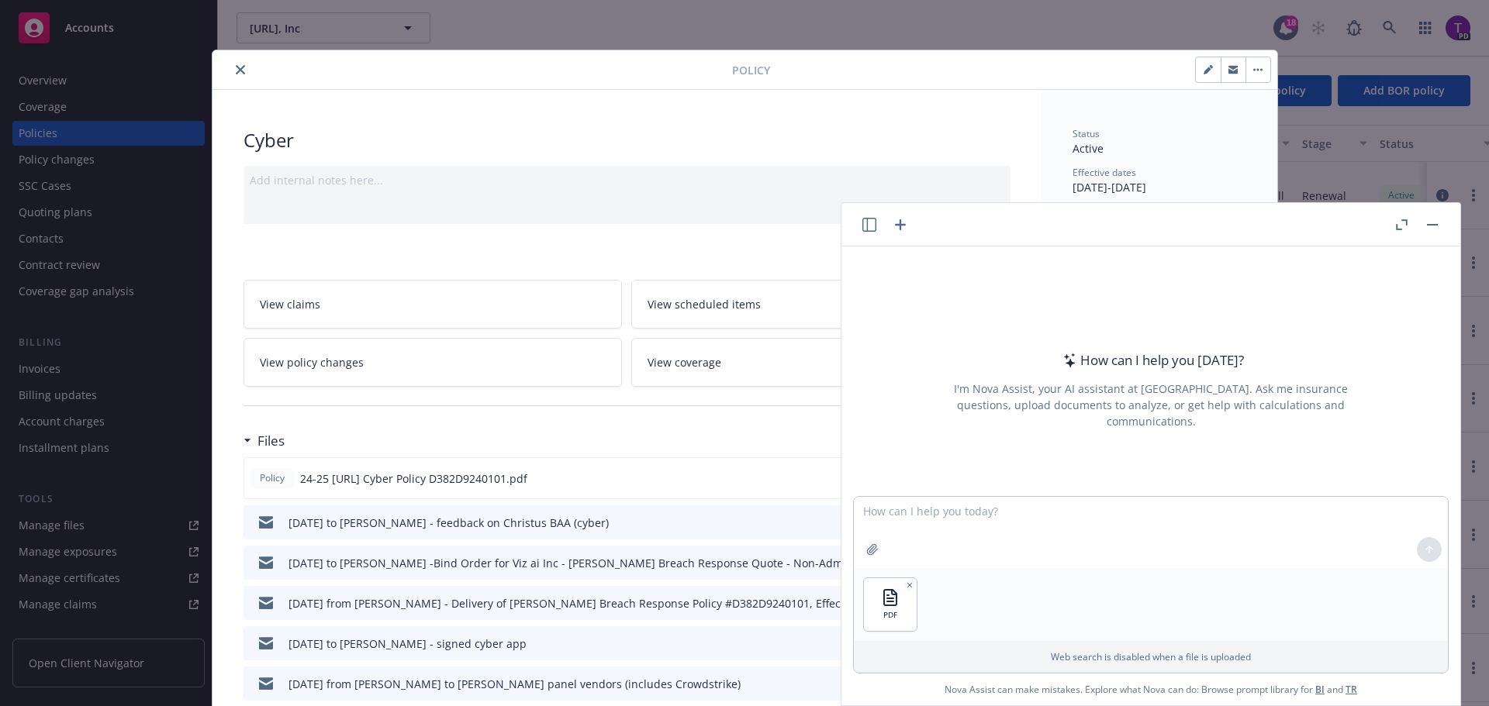
click at [1354, 675] on button "Nova Assist" at bounding box center [1407, 690] width 107 height 31
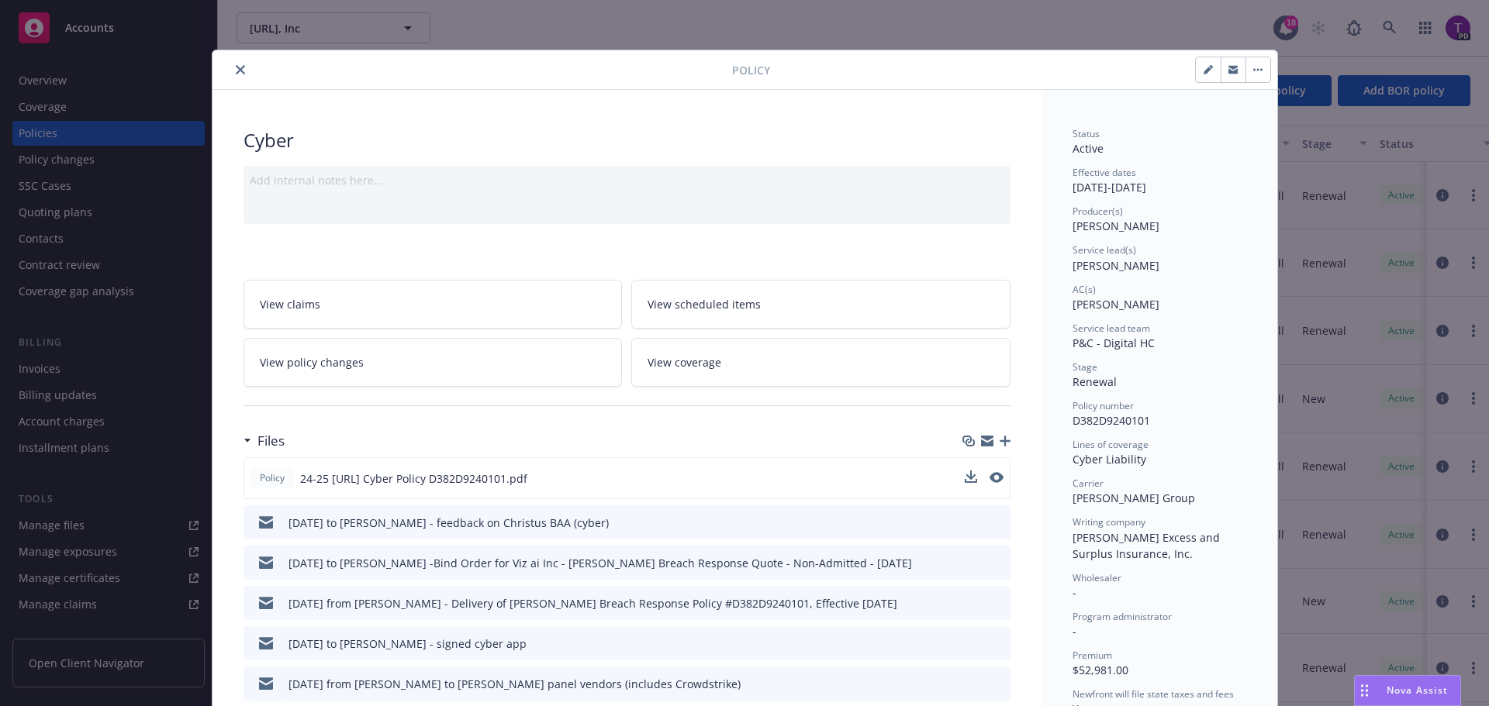
click at [1394, 680] on div "Nova Assist" at bounding box center [1407, 690] width 105 height 29
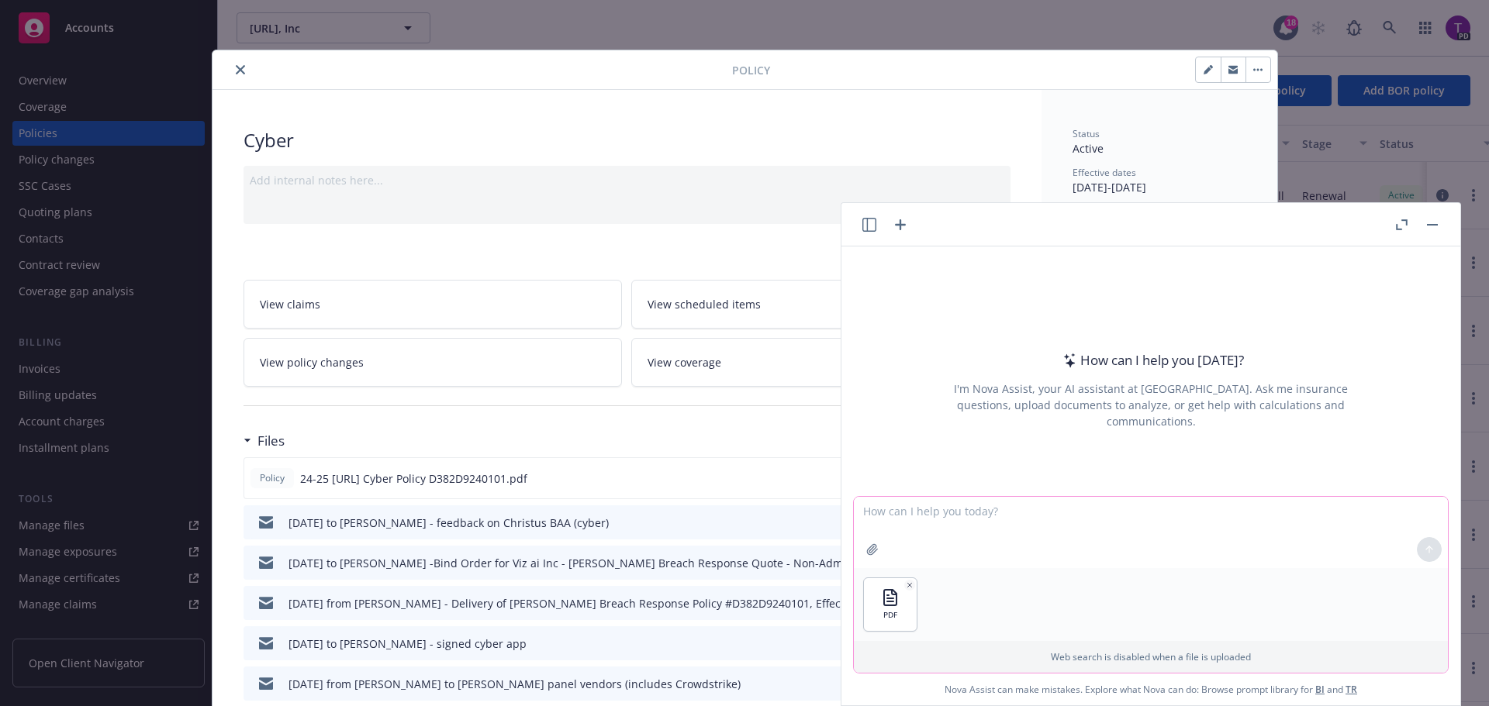
click at [1009, 529] on textarea at bounding box center [1151, 532] width 594 height 71
click at [1092, 513] on textarea "does this policy cover cyber theft of" at bounding box center [1151, 531] width 594 height 73
type textarea "does this policy cover cyber theft of customer's property, including but not li…"
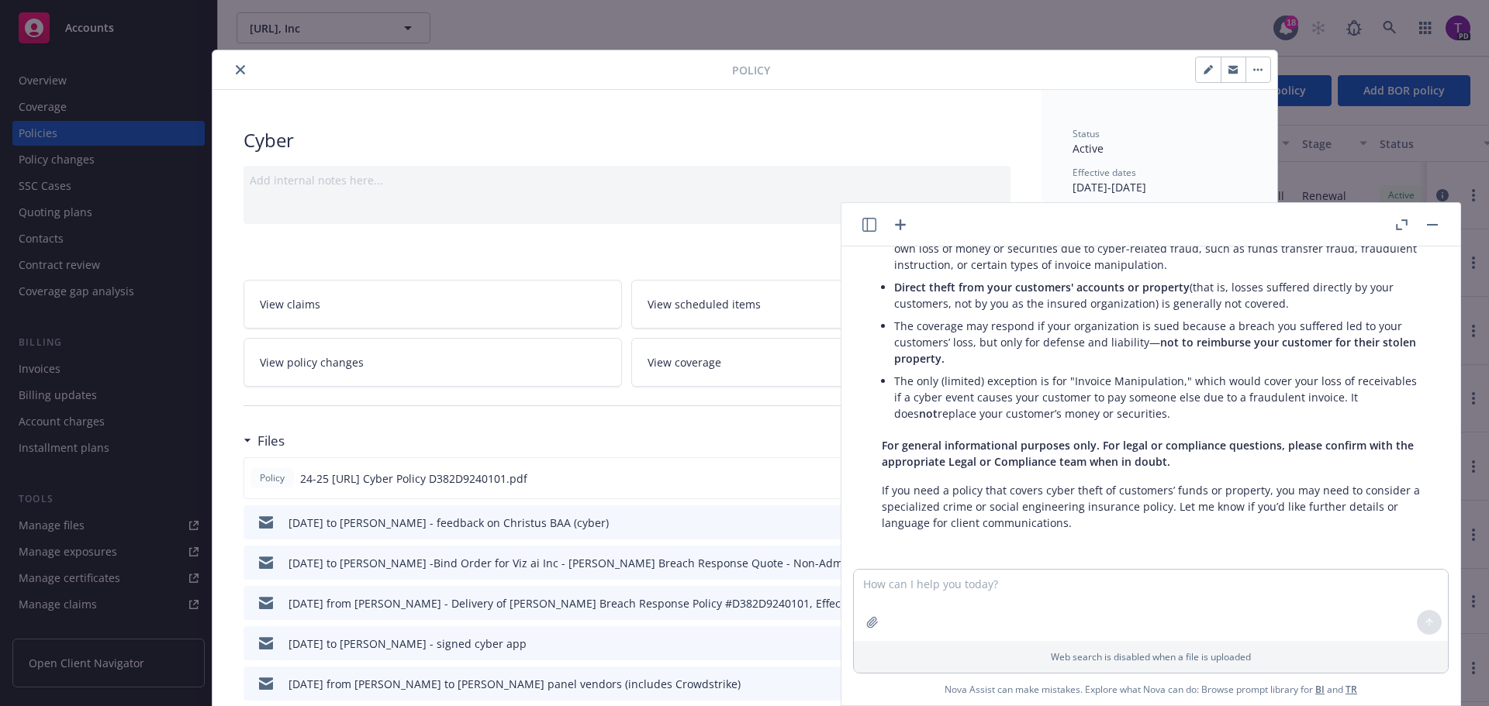
scroll to position [238, 0]
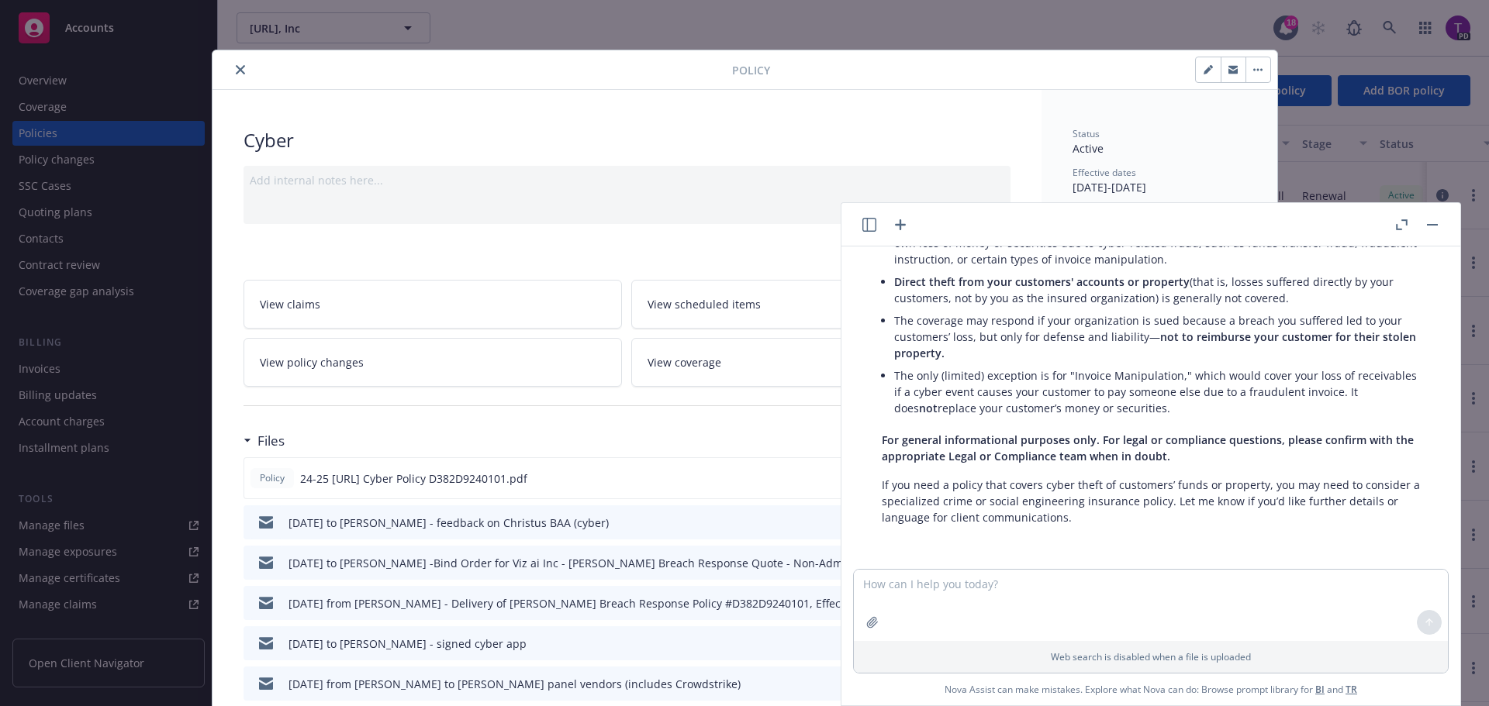
click at [1430, 229] on button "button" at bounding box center [1432, 225] width 19 height 19
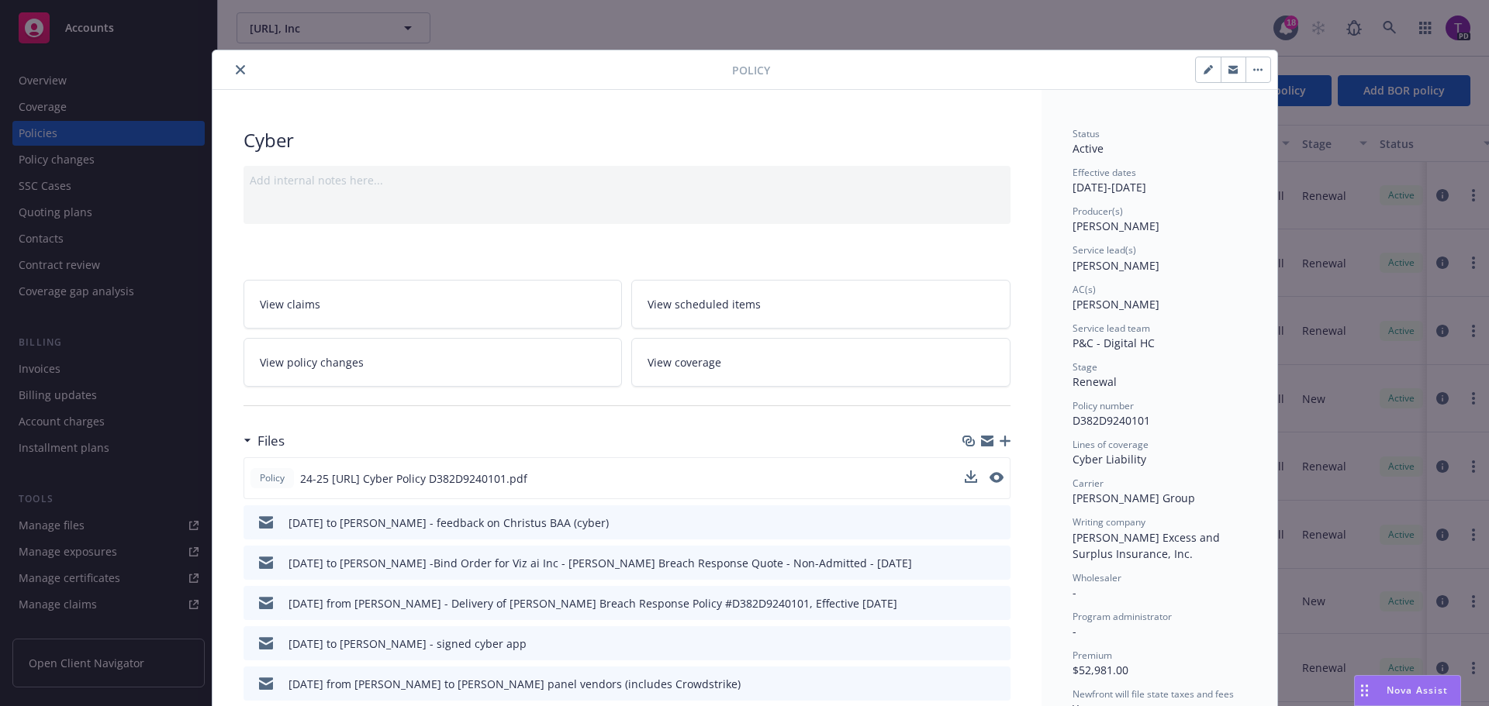
click at [236, 67] on icon "close" at bounding box center [240, 69] width 9 height 9
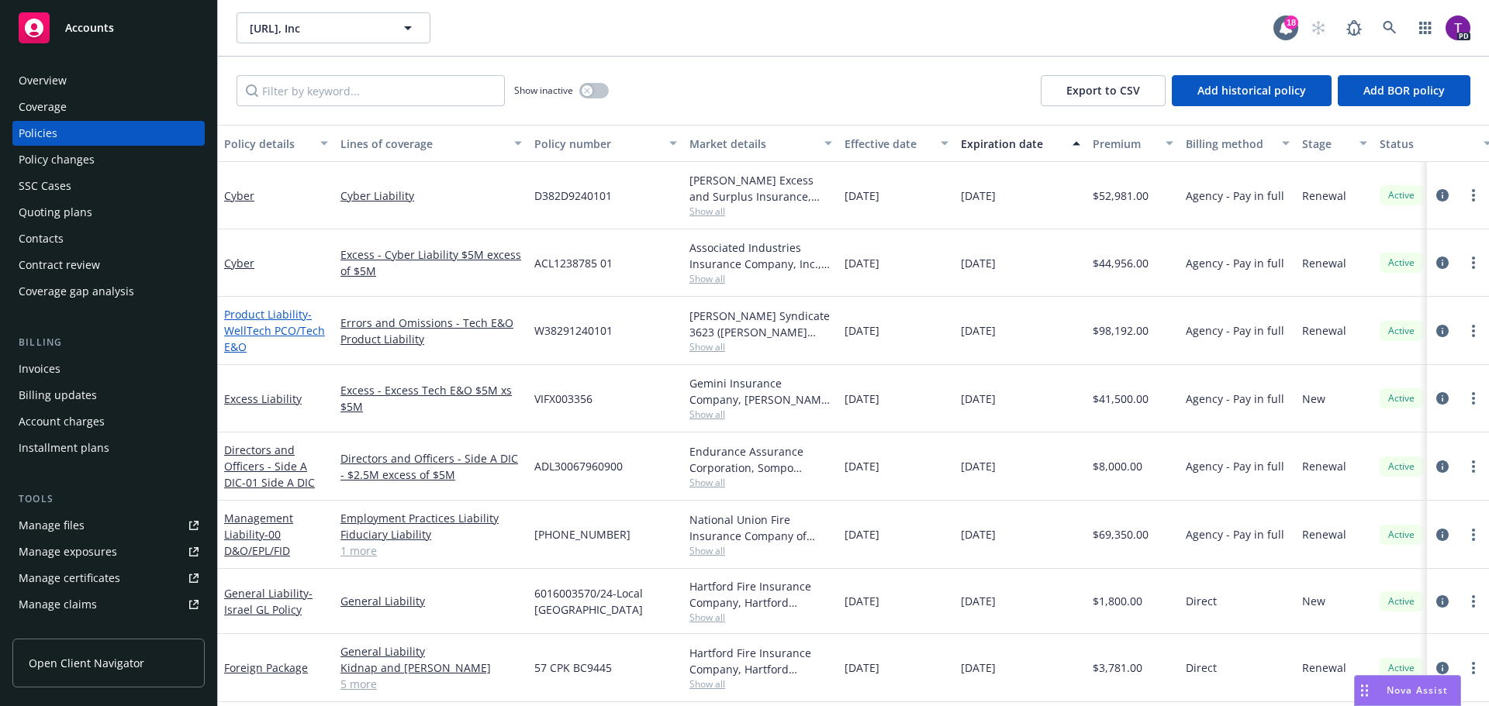
click at [284, 316] on link "Product Liability - WellTech PCO/Tech E&O" at bounding box center [274, 330] width 101 height 47
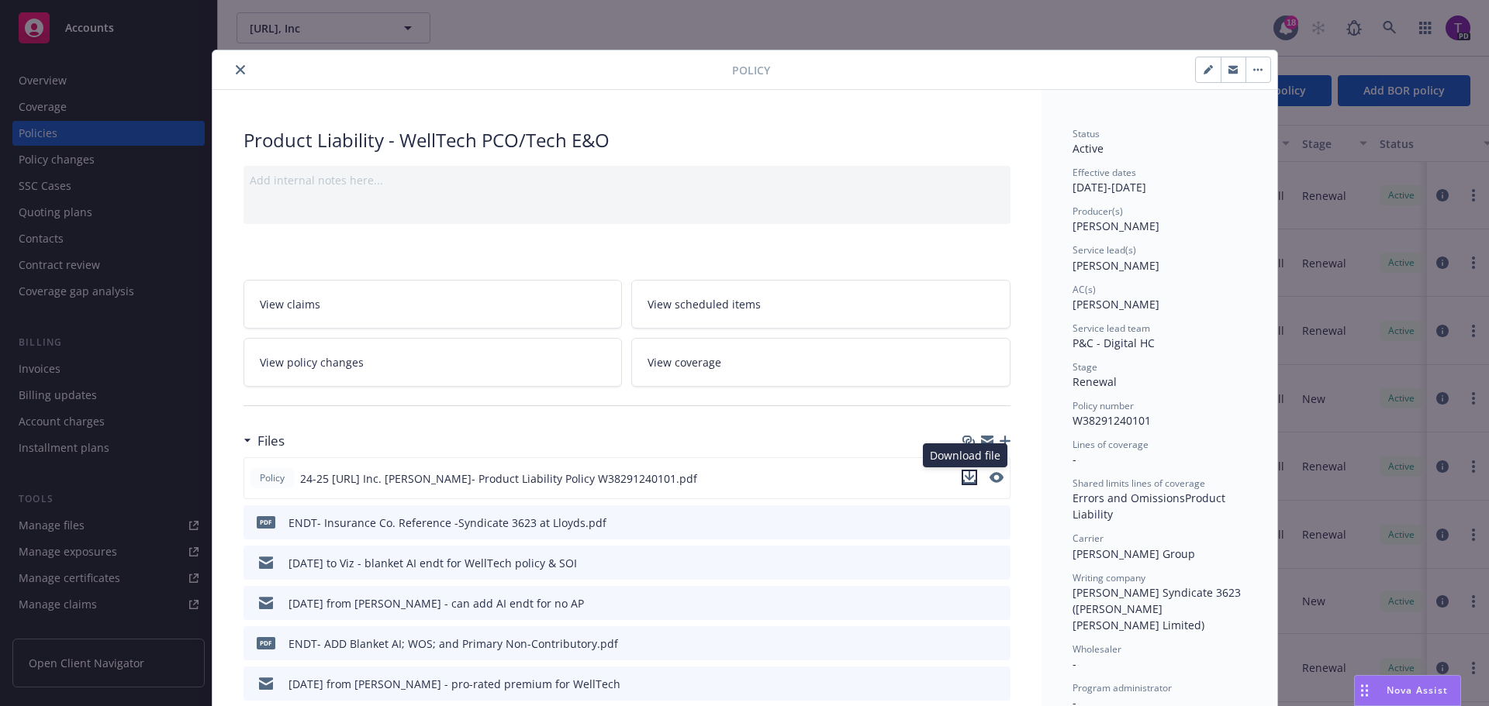
click at [963, 477] on icon "download file" at bounding box center [969, 477] width 12 height 12
click at [237, 77] on button "close" at bounding box center [240, 69] width 19 height 19
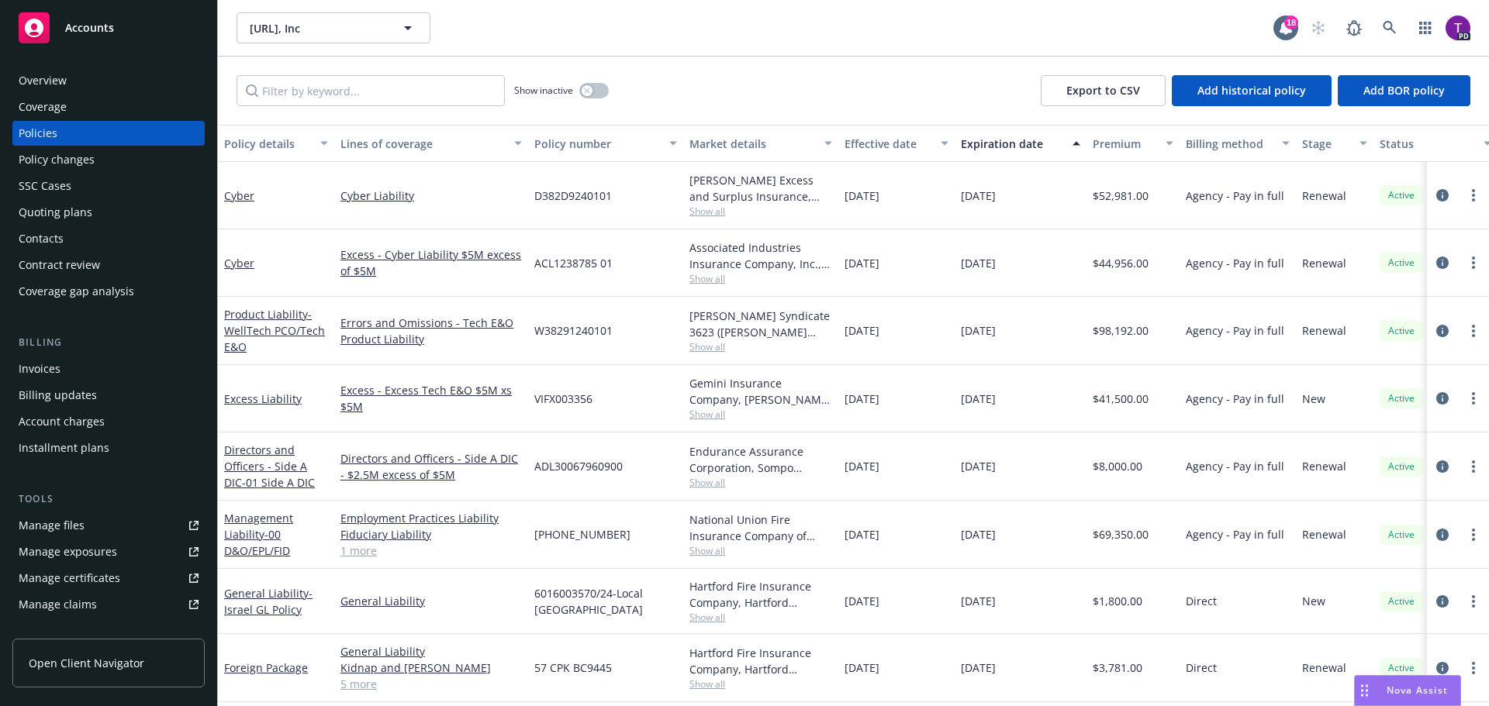
click at [1410, 684] on span "Nova Assist" at bounding box center [1416, 690] width 61 height 13
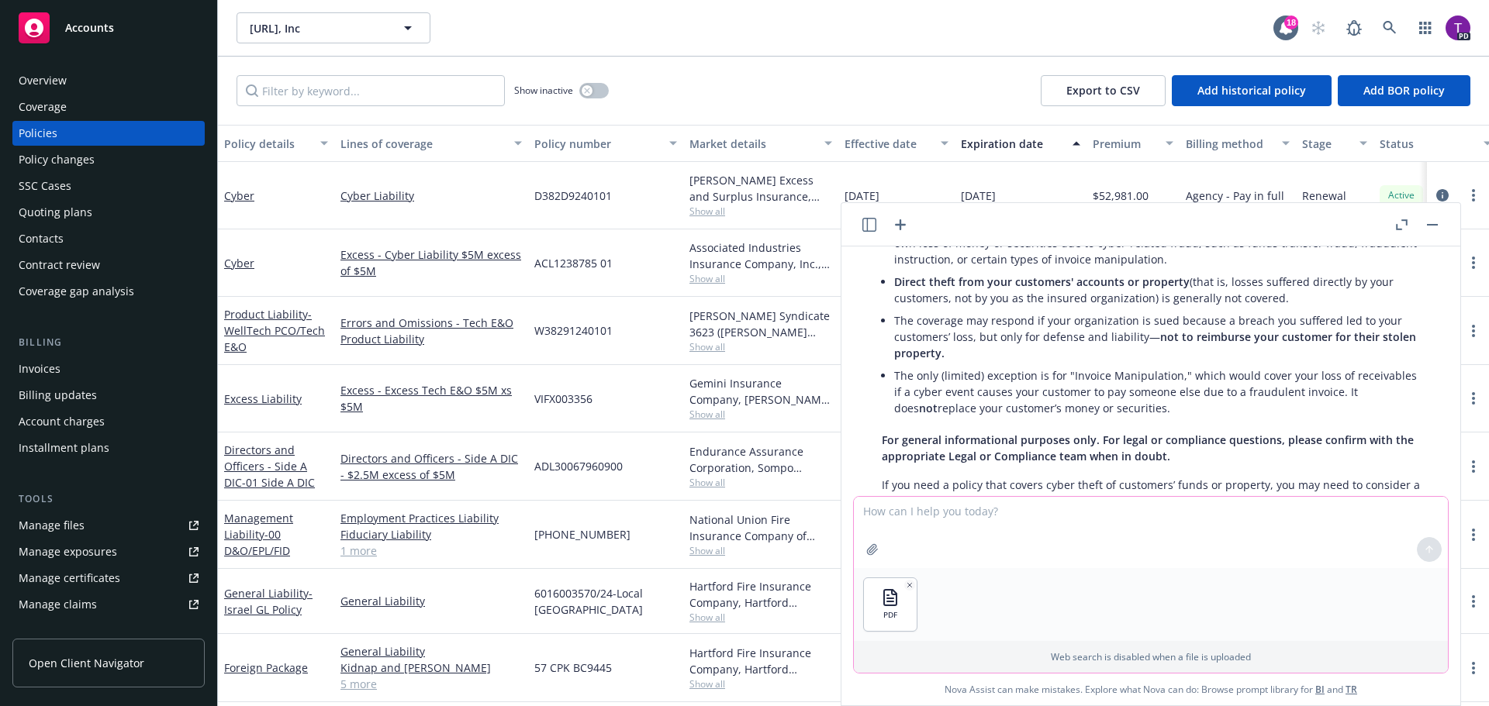
click at [948, 522] on textarea at bounding box center [1151, 532] width 594 height 71
type textarea "does this policy cover third party fidelity? does it cover cyber theft?"
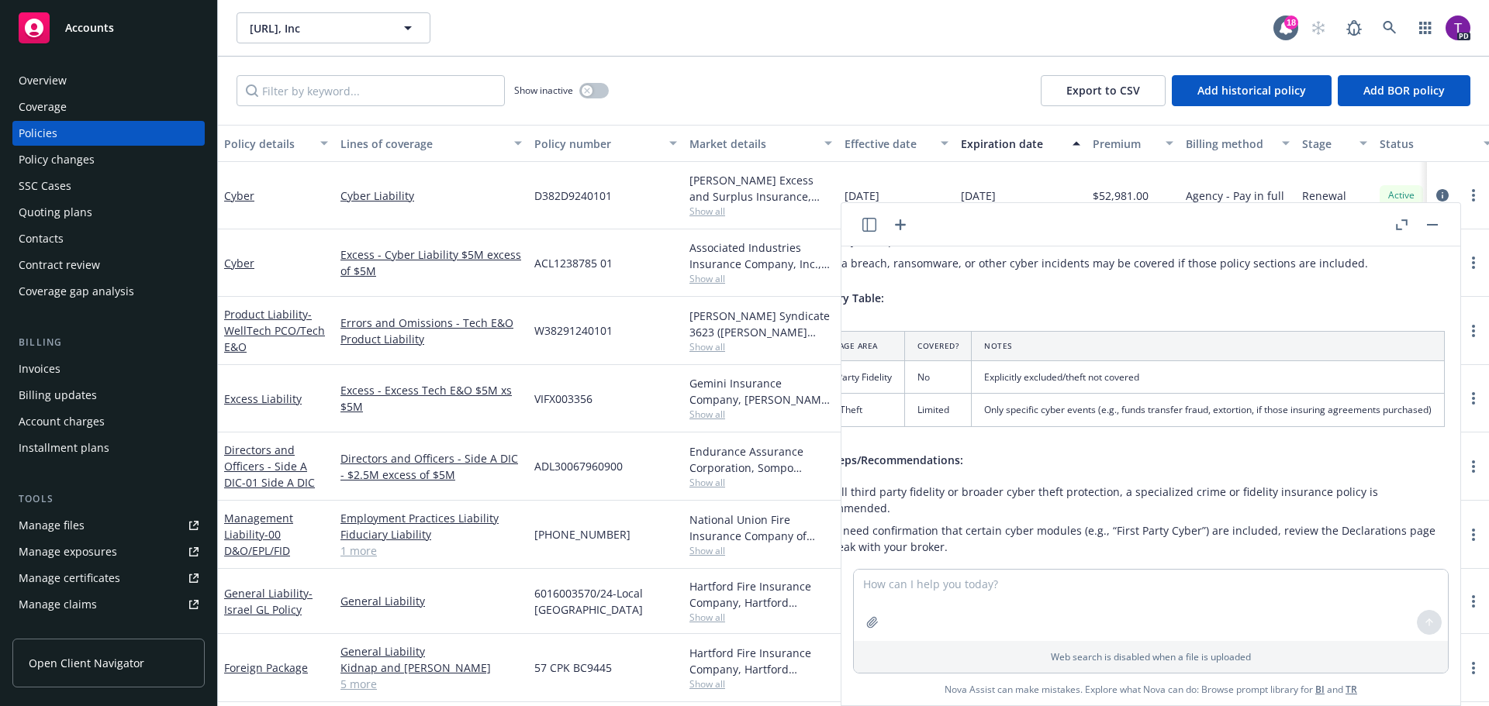
scroll to position [233, 0]
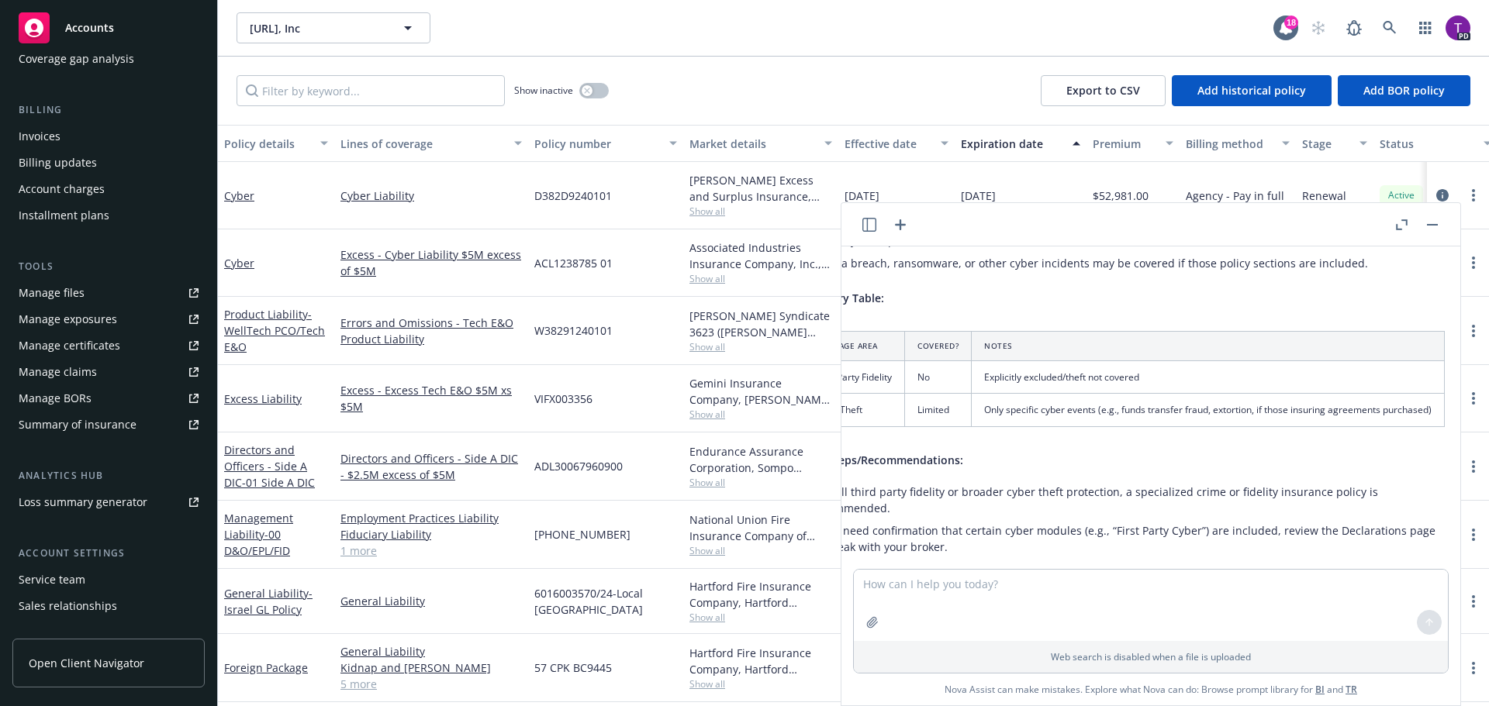
click at [64, 305] on div "Manage files" at bounding box center [52, 293] width 66 height 25
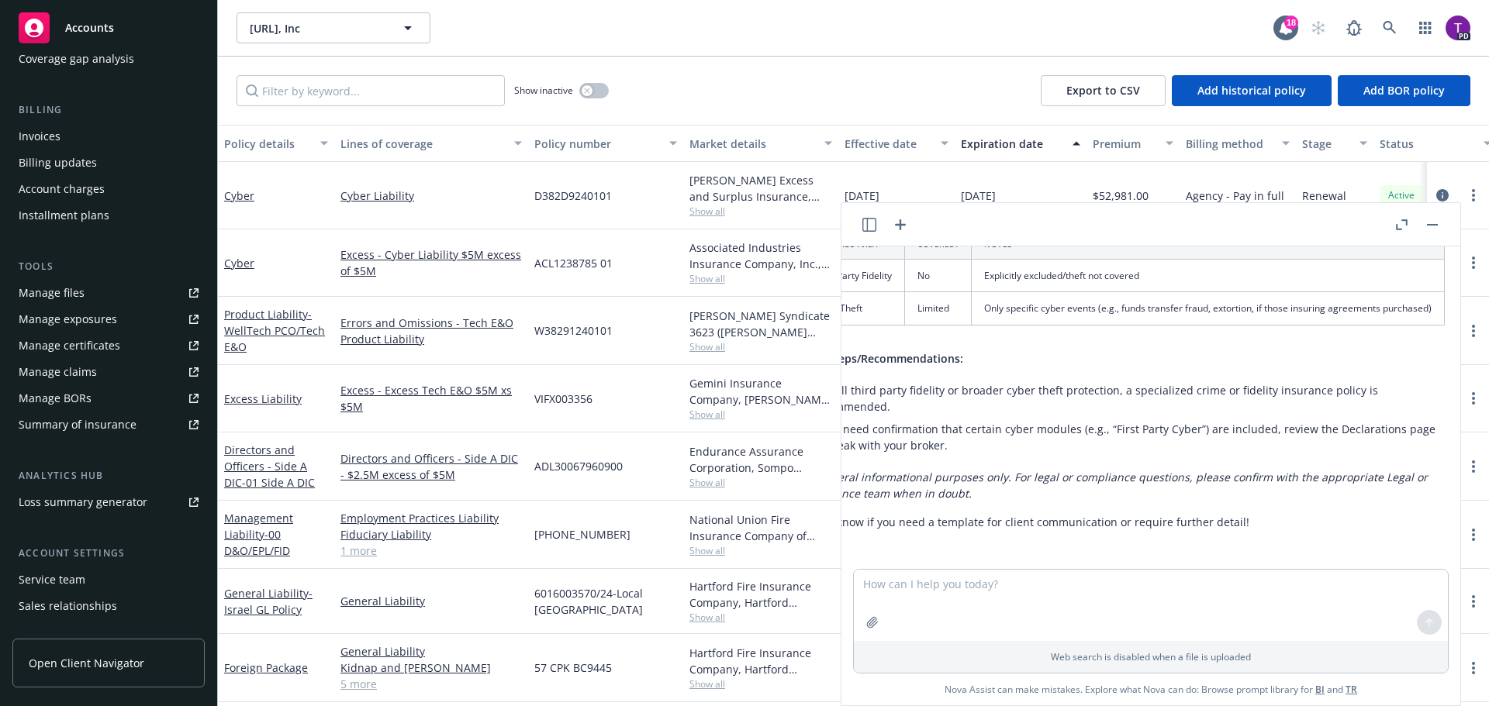
scroll to position [1110, 0]
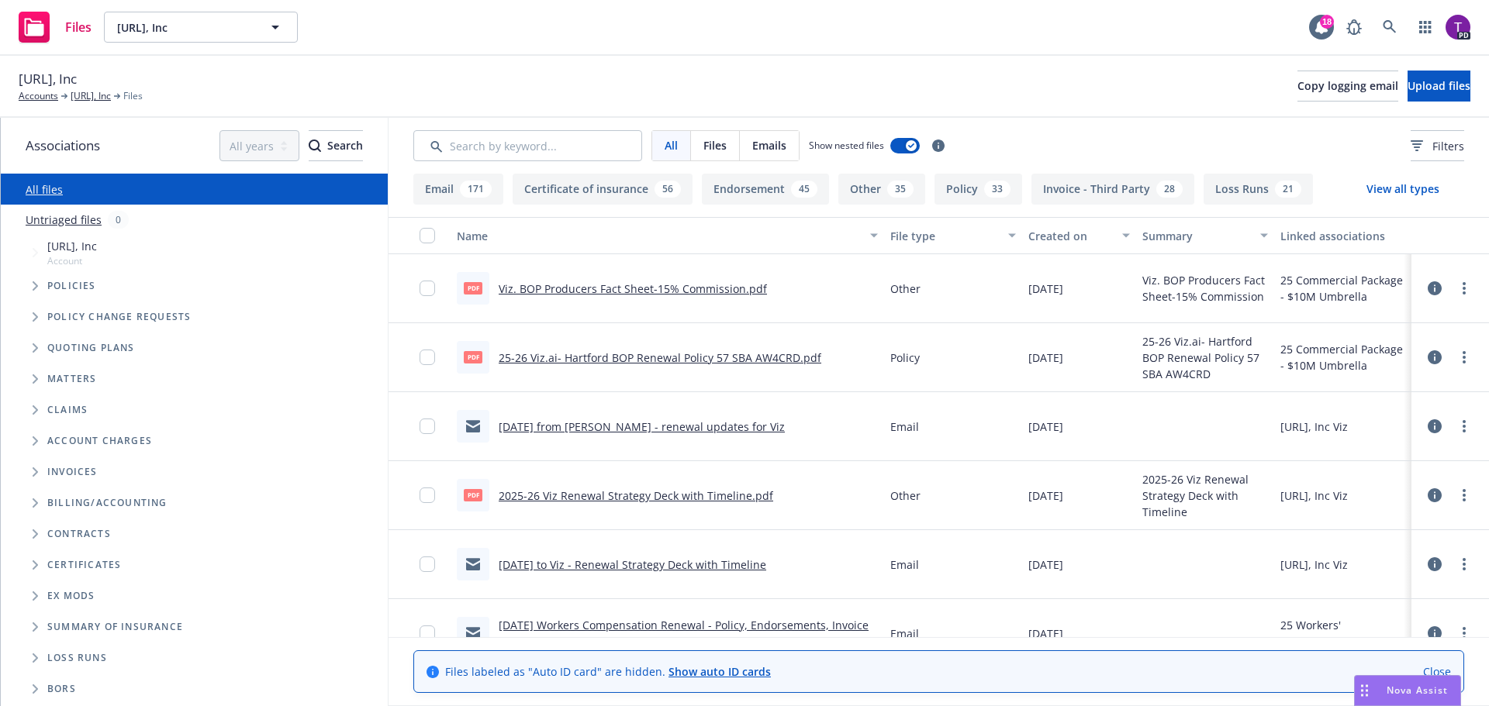
click at [37, 628] on icon "Folder Tree Example" at bounding box center [35, 627] width 5 height 9
click at [50, 688] on link "2024" at bounding box center [59, 686] width 25 height 16
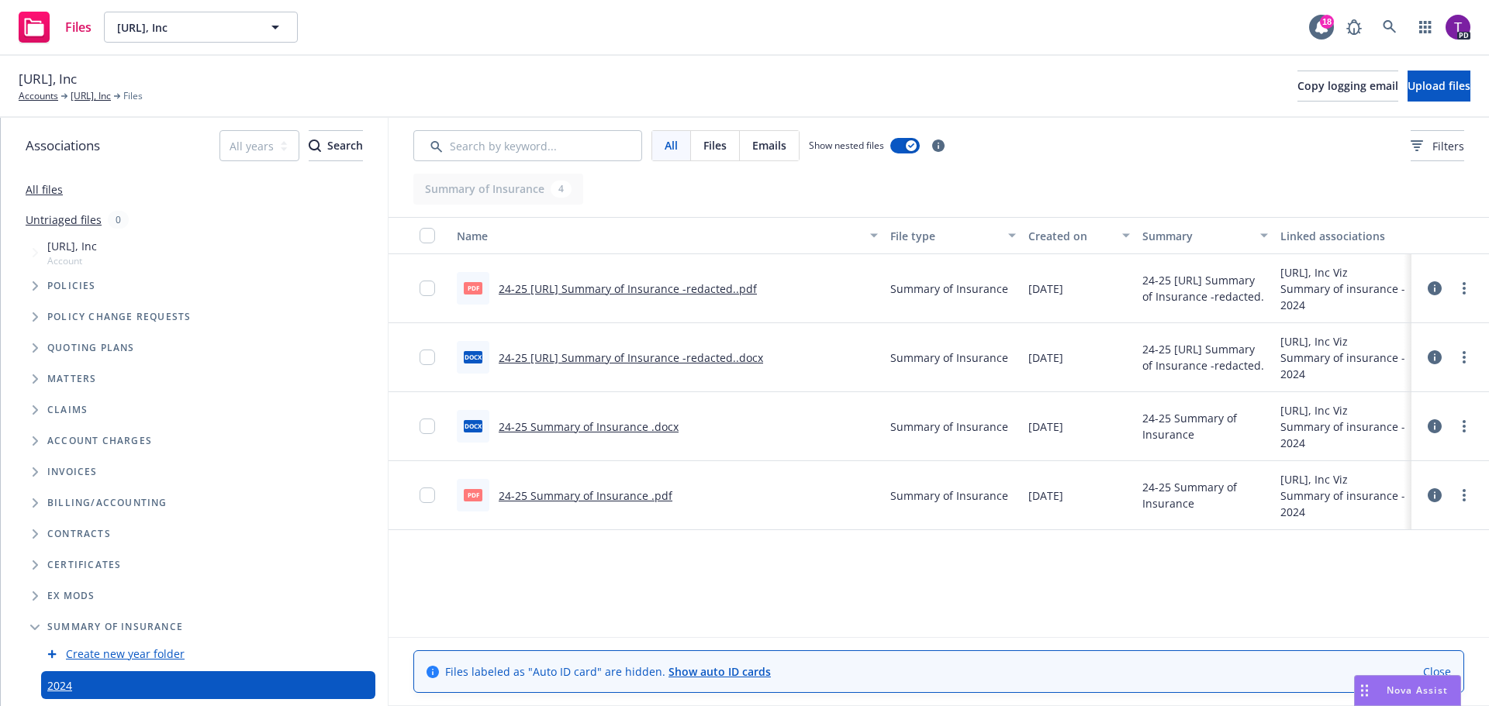
click at [609, 495] on link "24-25 Summary of Insurance .pdf" at bounding box center [586, 495] width 174 height 15
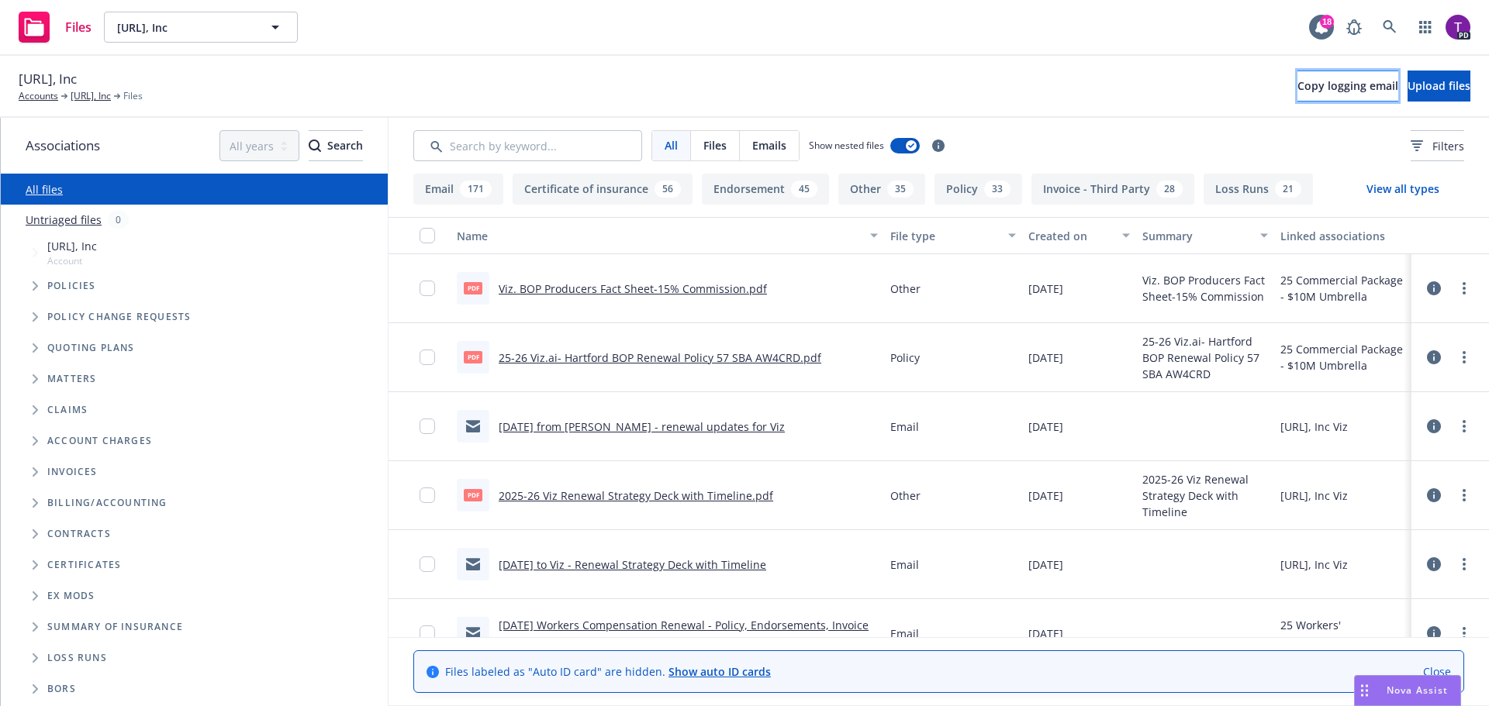
click at [1297, 92] on span "Copy logging email" at bounding box center [1347, 85] width 101 height 15
